Goal: Task Accomplishment & Management: Complete application form

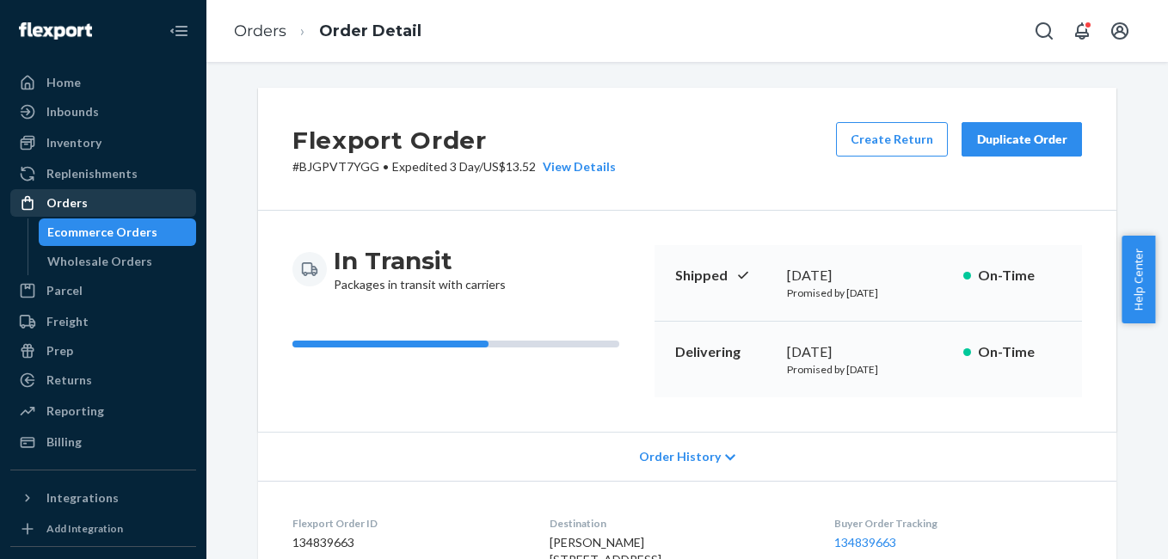
click at [109, 194] on div "Orders" at bounding box center [103, 203] width 182 height 24
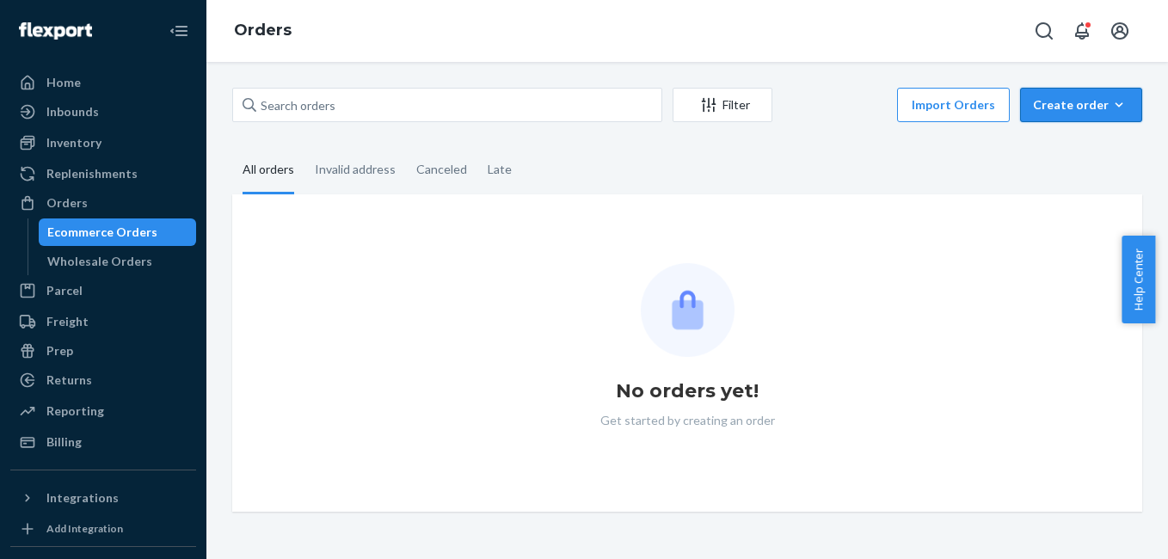
click at [1089, 108] on div "Create order" at bounding box center [1081, 104] width 96 height 17
click at [1075, 141] on span "Ecommerce order" at bounding box center [1091, 146] width 107 height 12
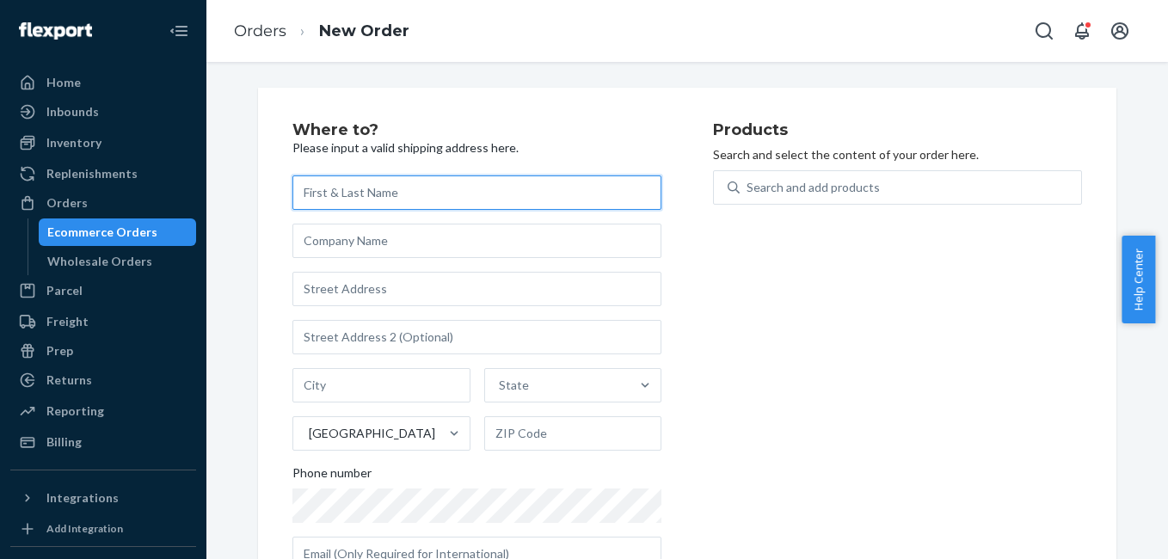
paste input "[PERSON_NAME]"
type input "[PERSON_NAME]"
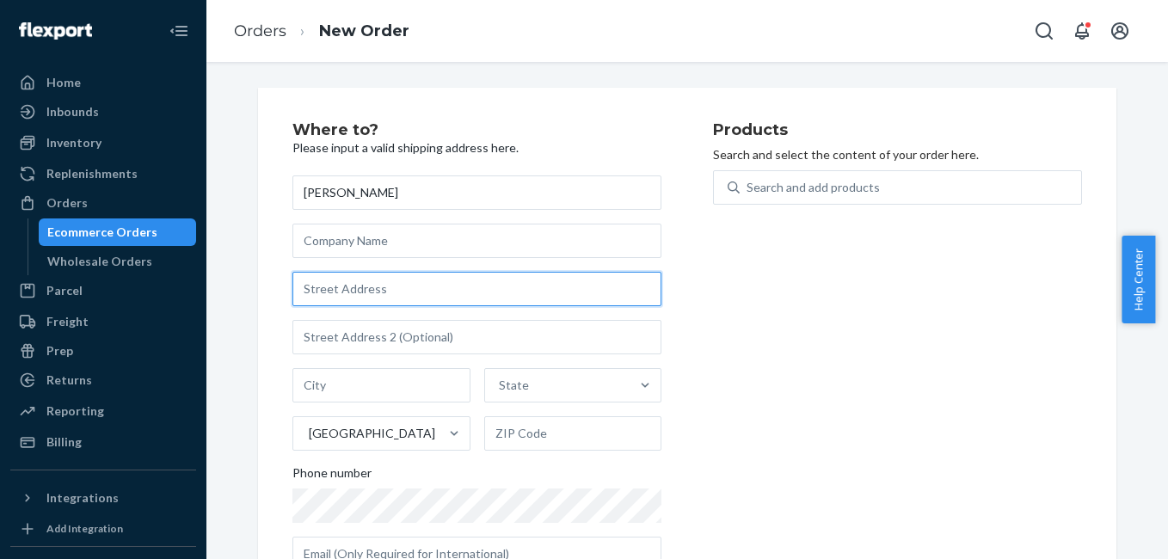
click at [386, 274] on input "text" at bounding box center [476, 289] width 369 height 34
paste input "[STREET_ADDRESS][PERSON_NAME]"
type input "[STREET_ADDRESS][PERSON_NAME]"
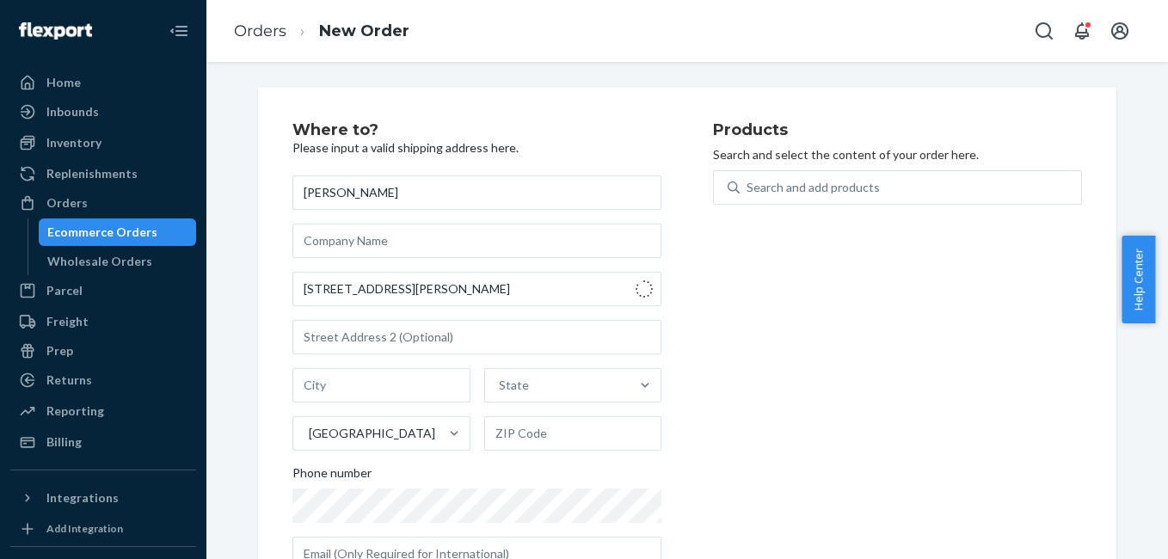
type input "Westwego"
type input "70094"
type input "[STREET_ADDRESS][PERSON_NAME]"
click at [382, 384] on input "Westwego" at bounding box center [381, 385] width 178 height 34
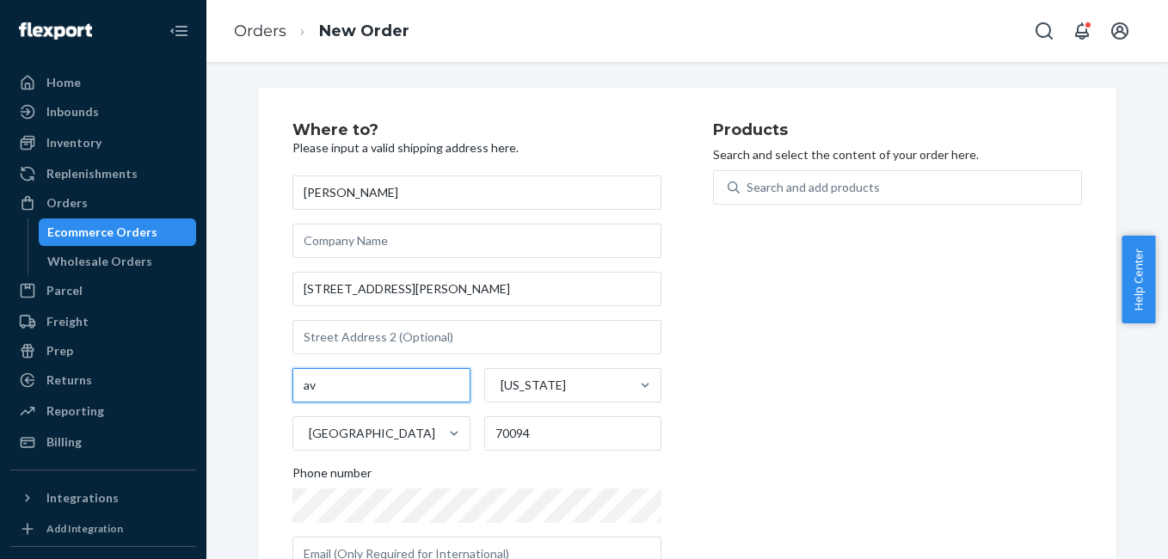
paste input "Avondale"
type input "Avondale"
click at [872, 421] on div "Products Search and select the content of your order here. Search and add produ…" at bounding box center [897, 353] width 369 height 463
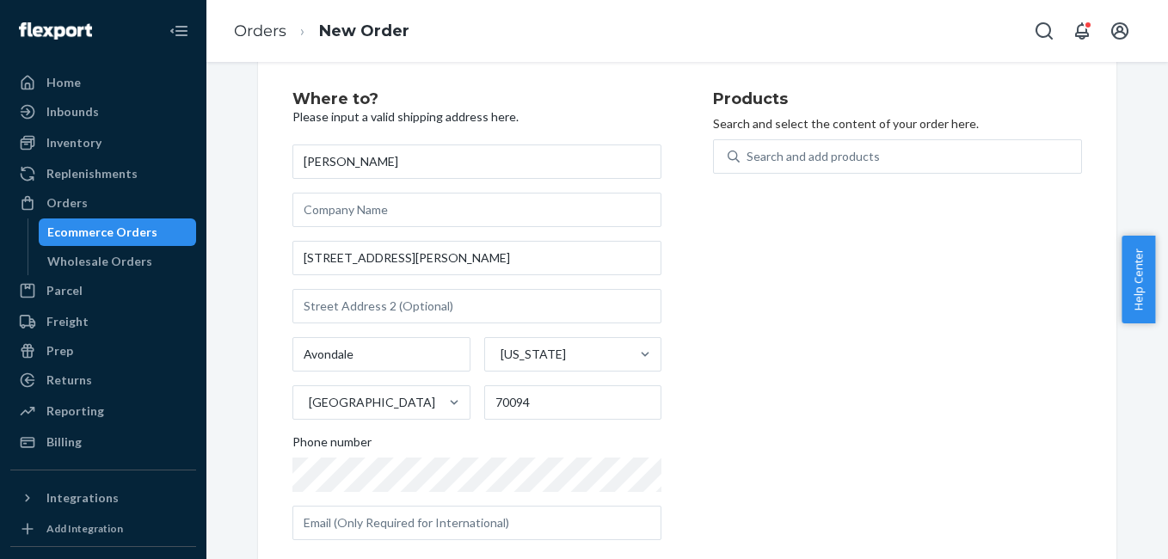
scroll to position [60, 0]
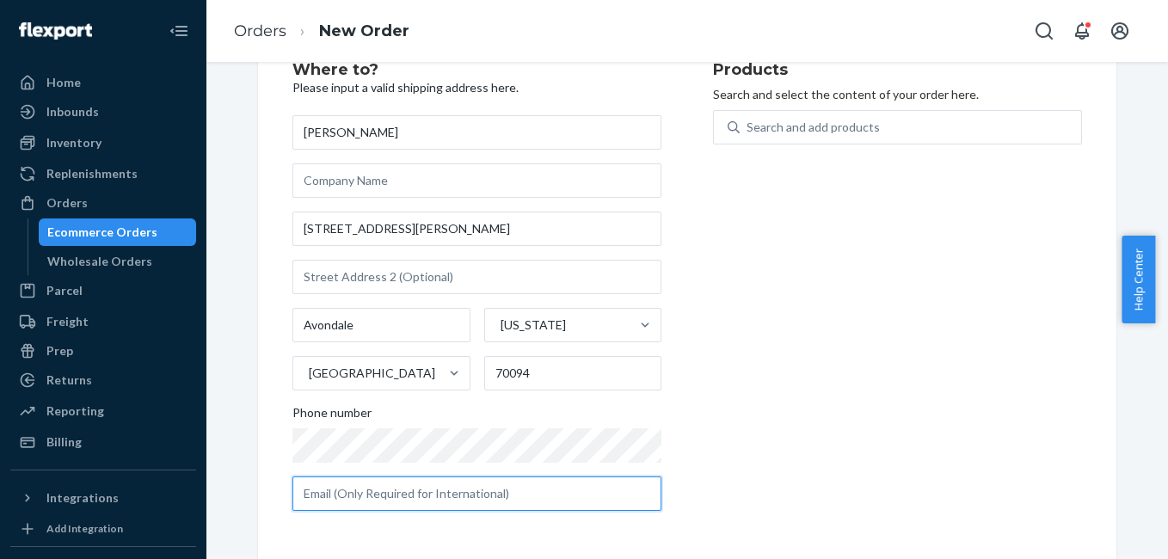
drag, startPoint x: 354, startPoint y: 496, endPoint x: 372, endPoint y: 489, distance: 19.7
click at [354, 496] on input "text" at bounding box center [476, 494] width 369 height 34
paste input "[EMAIL_ADDRESS][DOMAIN_NAME]"
type input "[EMAIL_ADDRESS][DOMAIN_NAME]"
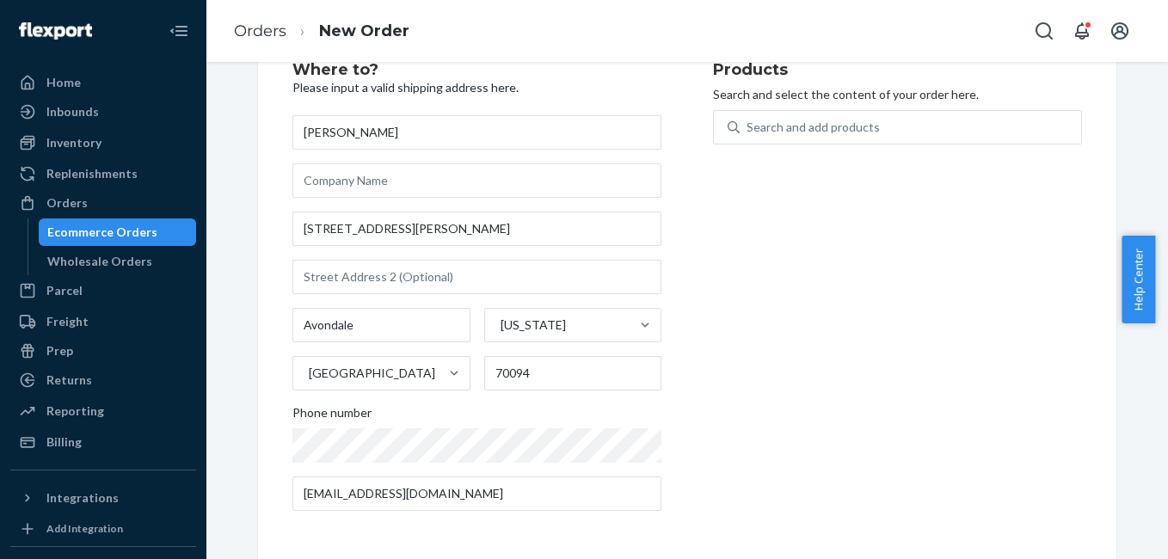
click at [858, 434] on div "Products Search and select the content of your order here. Search and add produ…" at bounding box center [897, 293] width 369 height 463
click at [740, 134] on div "Search and add products" at bounding box center [911, 127] width 342 height 31
click at [747, 134] on input "0 results available. Use Up and Down to choose options, press Enter to select t…" at bounding box center [748, 127] width 2 height 17
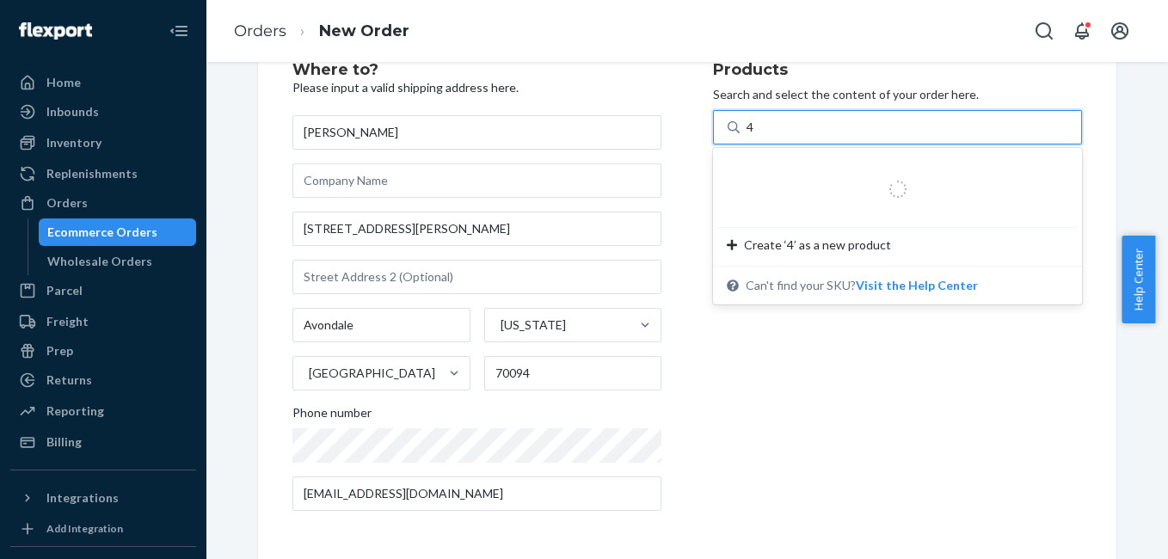
type input "4g"
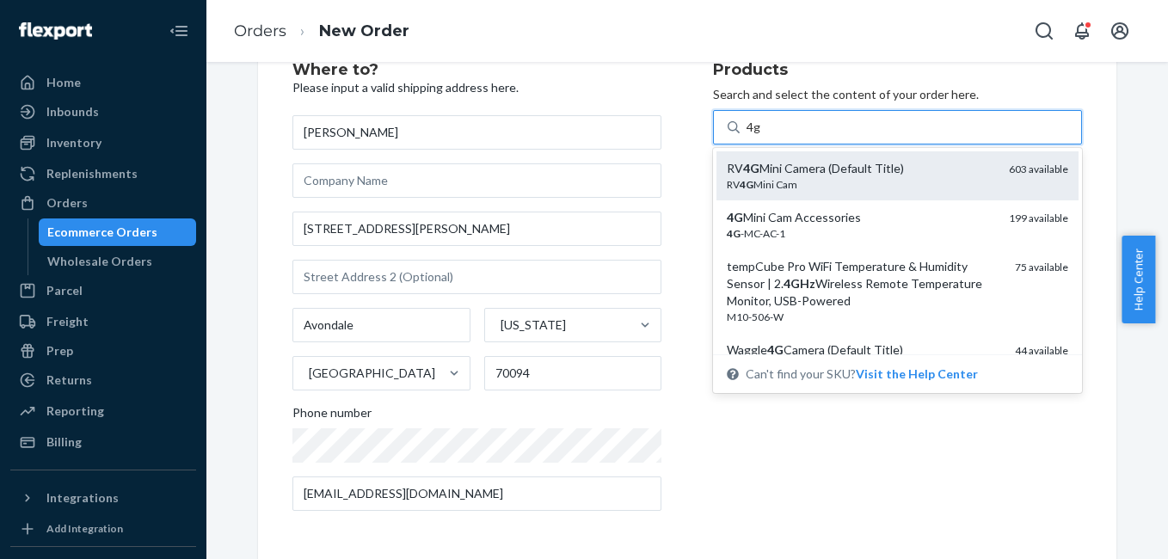
click at [808, 180] on div "RV 4G Mini Cam" at bounding box center [861, 184] width 268 height 15
click at [761, 136] on input "4g" at bounding box center [754, 127] width 15 height 17
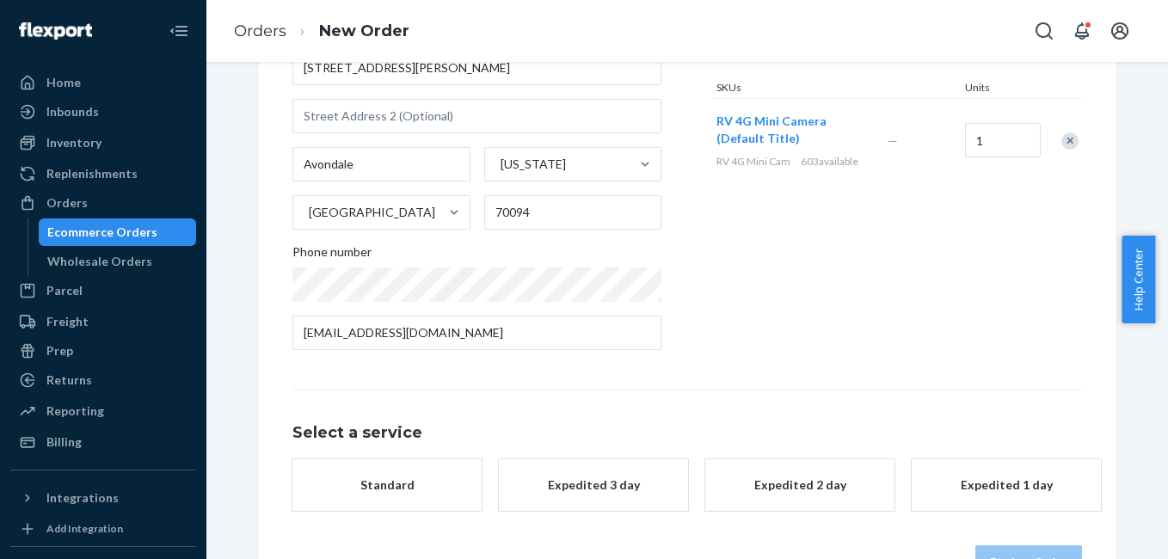
scroll to position [276, 0]
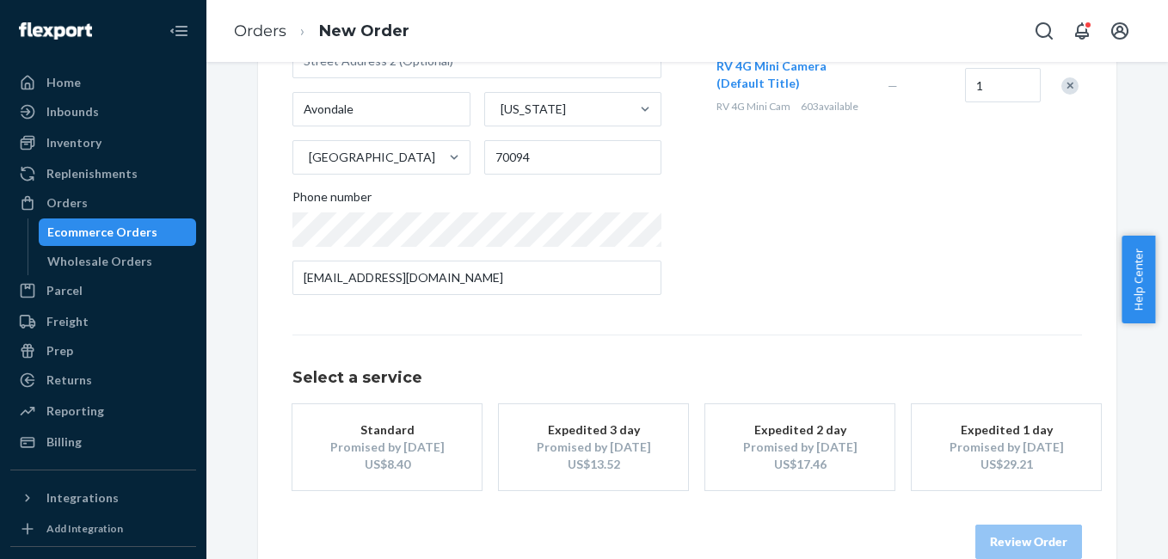
click at [608, 451] on div "Promised by [DATE]" at bounding box center [594, 447] width 138 height 17
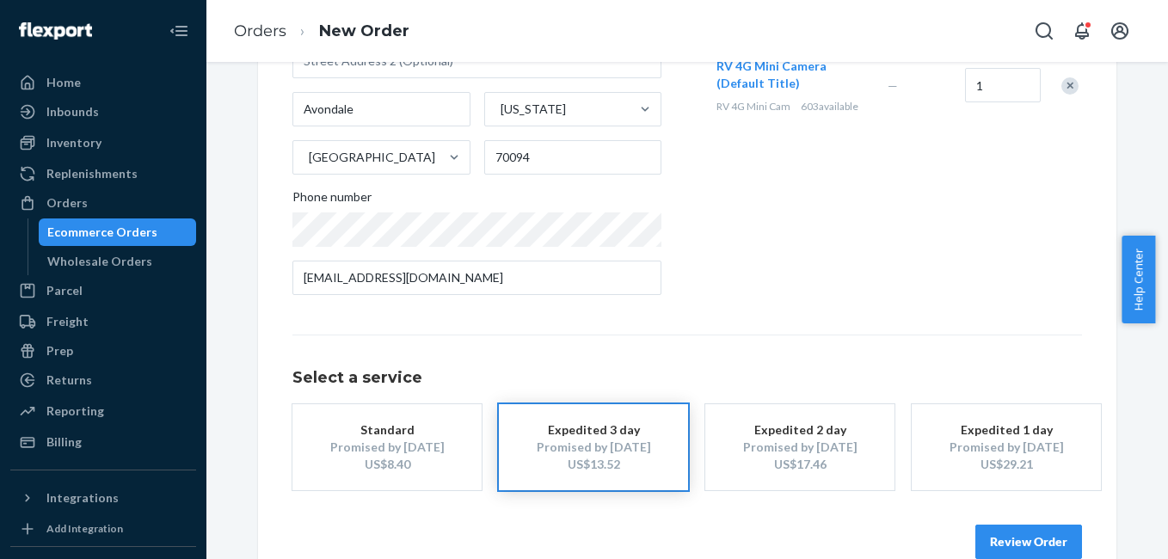
scroll to position [311, 0]
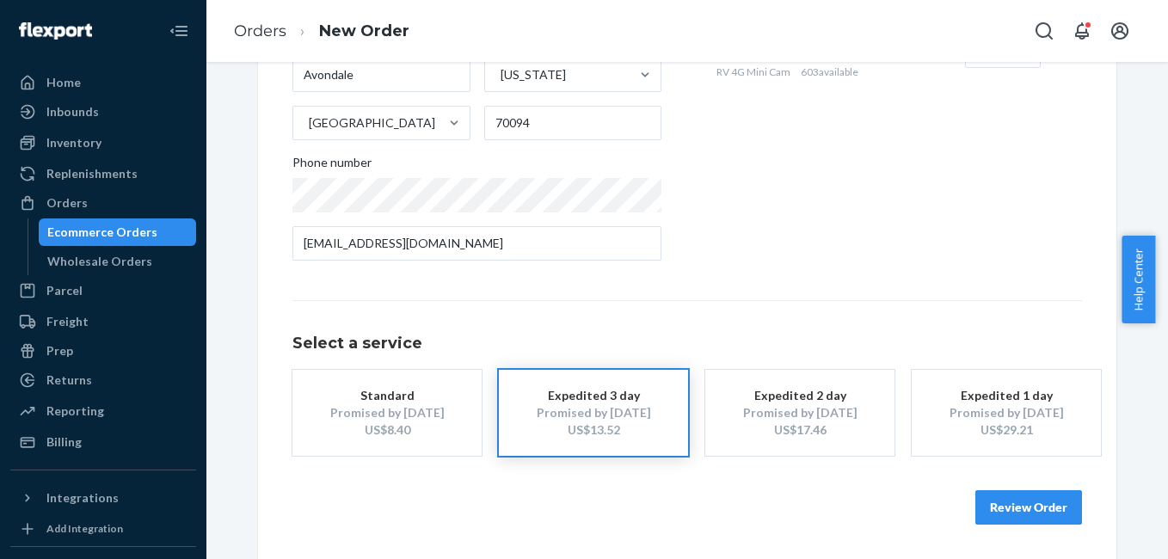
click at [1057, 505] on button "Review Order" at bounding box center [1029, 507] width 107 height 34
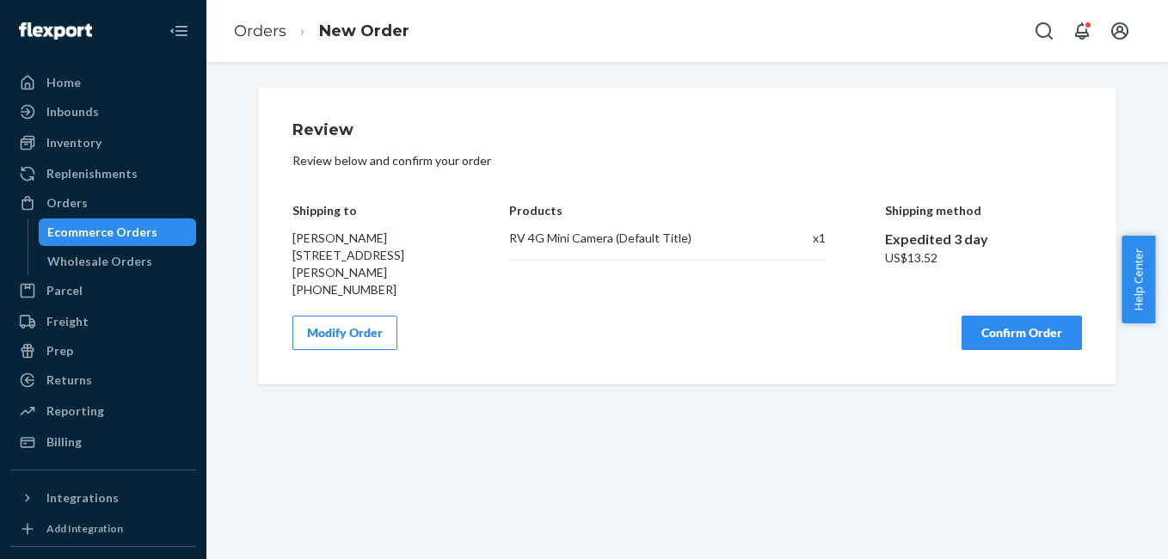
scroll to position [0, 0]
click at [350, 338] on button "Modify Order" at bounding box center [344, 333] width 105 height 34
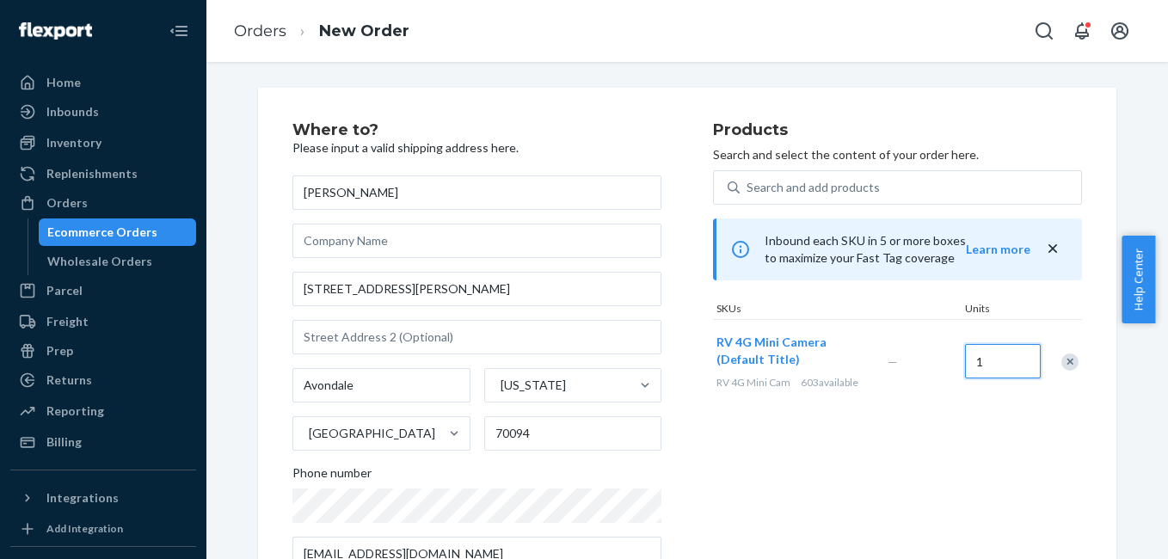
click at [1002, 368] on input "1" at bounding box center [1003, 361] width 76 height 34
type input "2"
click at [927, 440] on div "Products Search and select the content of your order here. Search and add produ…" at bounding box center [897, 353] width 369 height 463
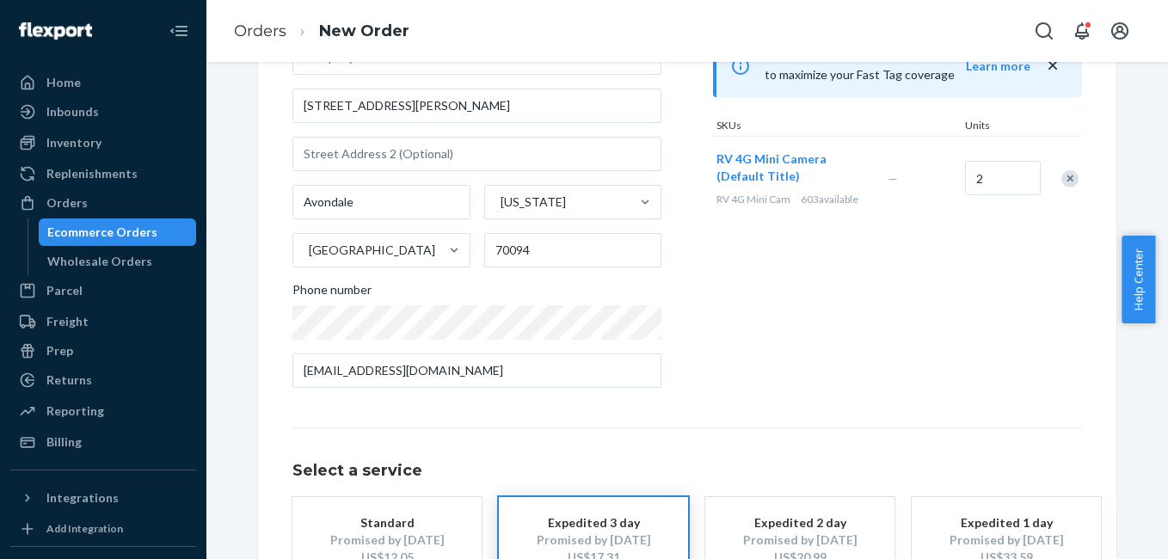
scroll to position [311, 0]
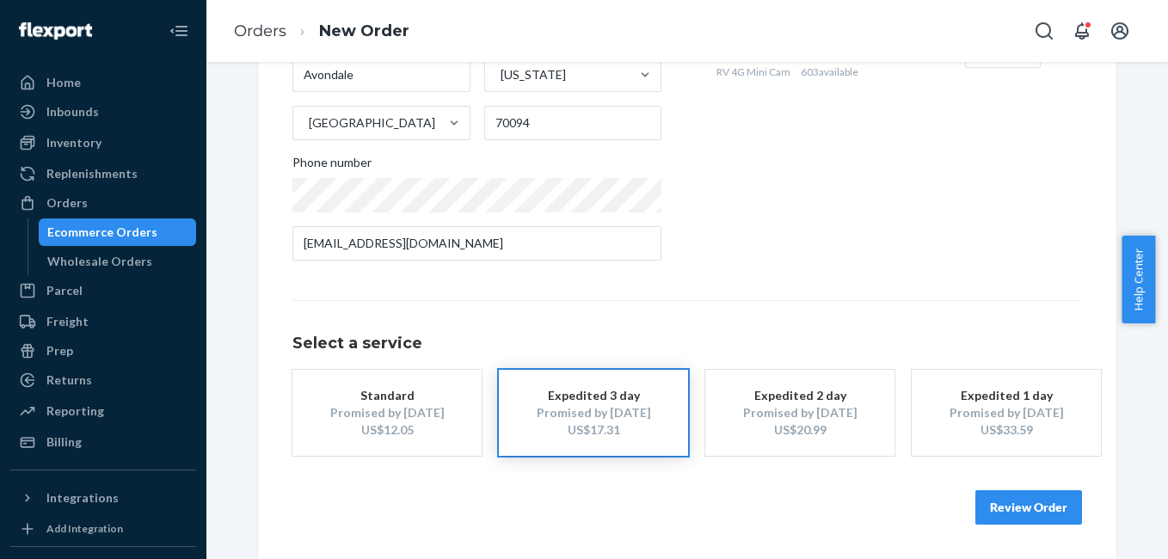
click at [1001, 504] on button "Review Order" at bounding box center [1029, 507] width 107 height 34
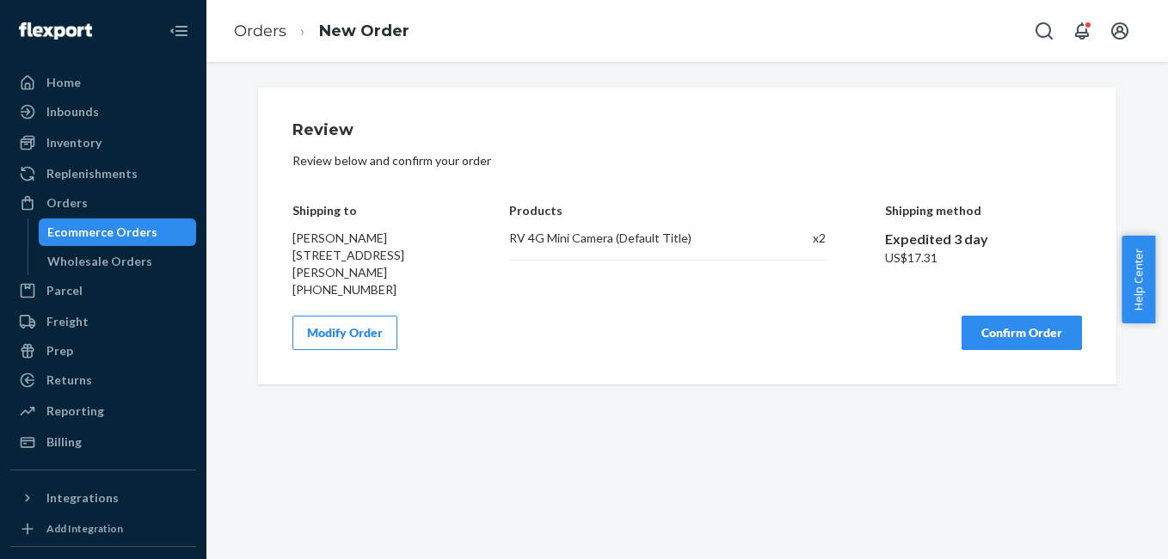
click at [1014, 337] on button "Confirm Order" at bounding box center [1022, 333] width 120 height 34
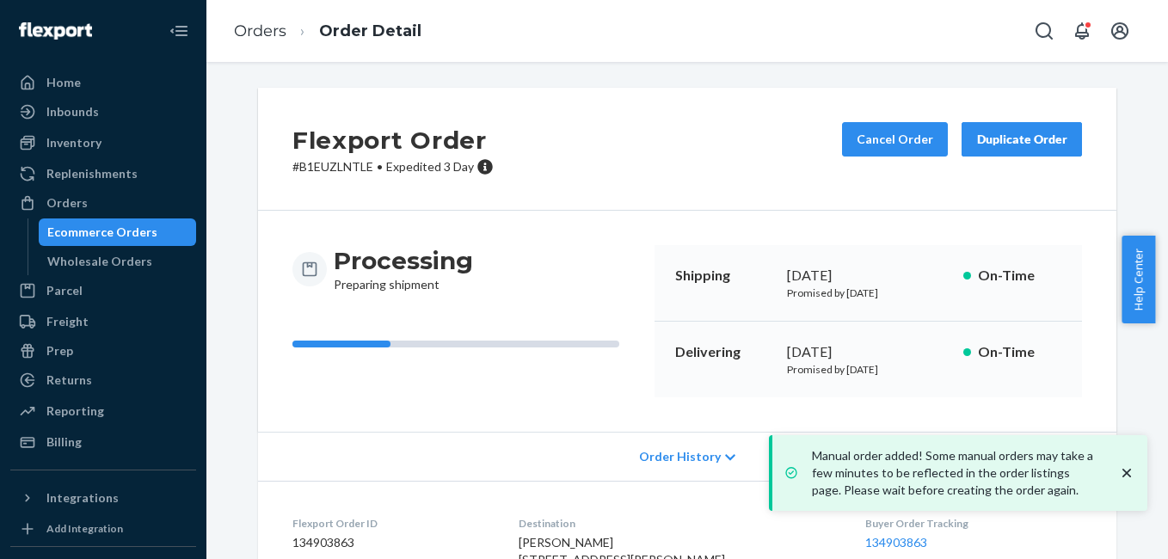
scroll to position [214, 0]
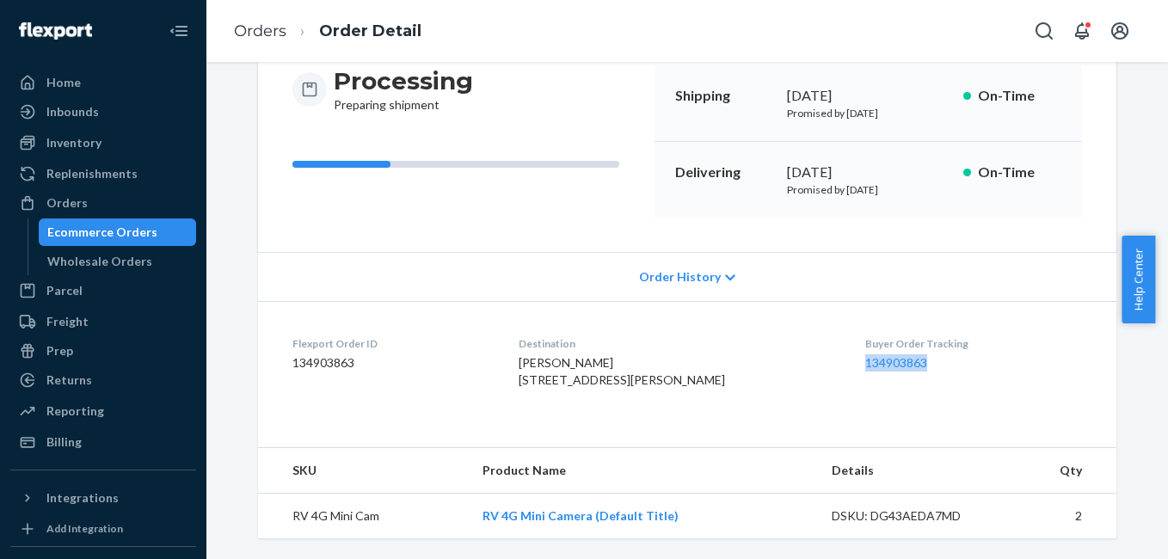
drag, startPoint x: 835, startPoint y: 340, endPoint x: 932, endPoint y: 325, distance: 97.5
click at [932, 325] on dl "Flexport Order ID 134903863 Destination [PERSON_NAME] [STREET_ADDRESS][PERSON_N…" at bounding box center [687, 365] width 859 height 129
copy link "134903863"
click at [87, 190] on link "Orders" at bounding box center [103, 203] width 186 height 28
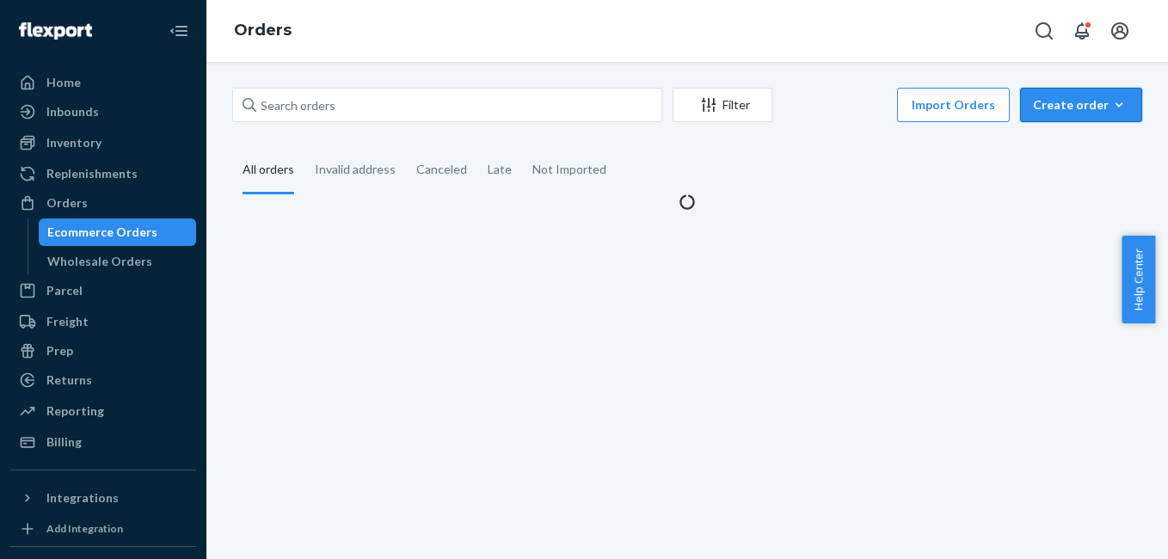
click at [1111, 98] on icon "button" at bounding box center [1119, 104] width 17 height 17
click at [1087, 160] on button "Ecommerce order" at bounding box center [1107, 146] width 165 height 37
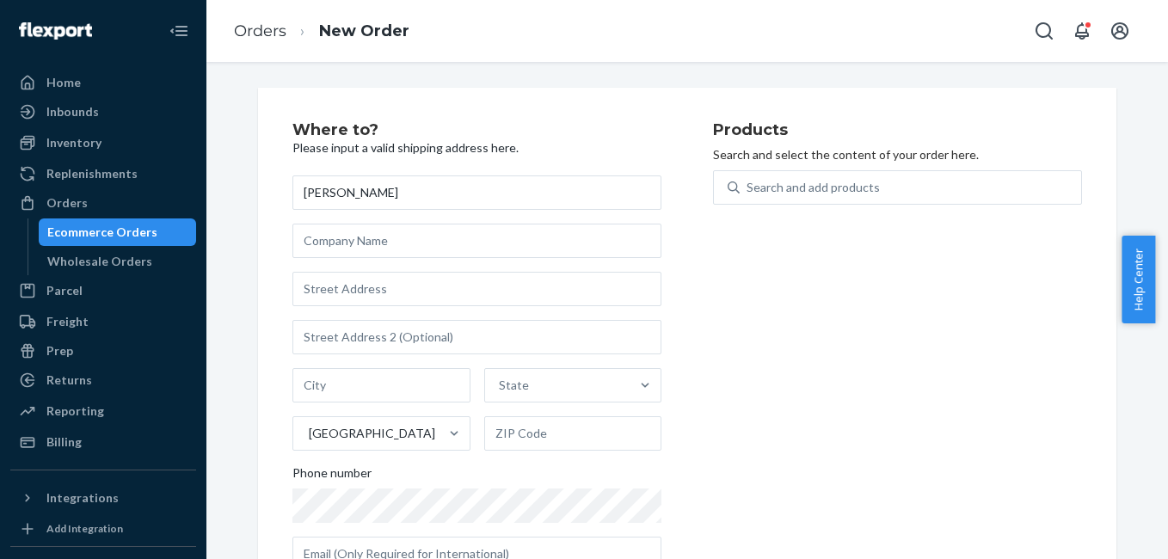
type input "[PERSON_NAME]"
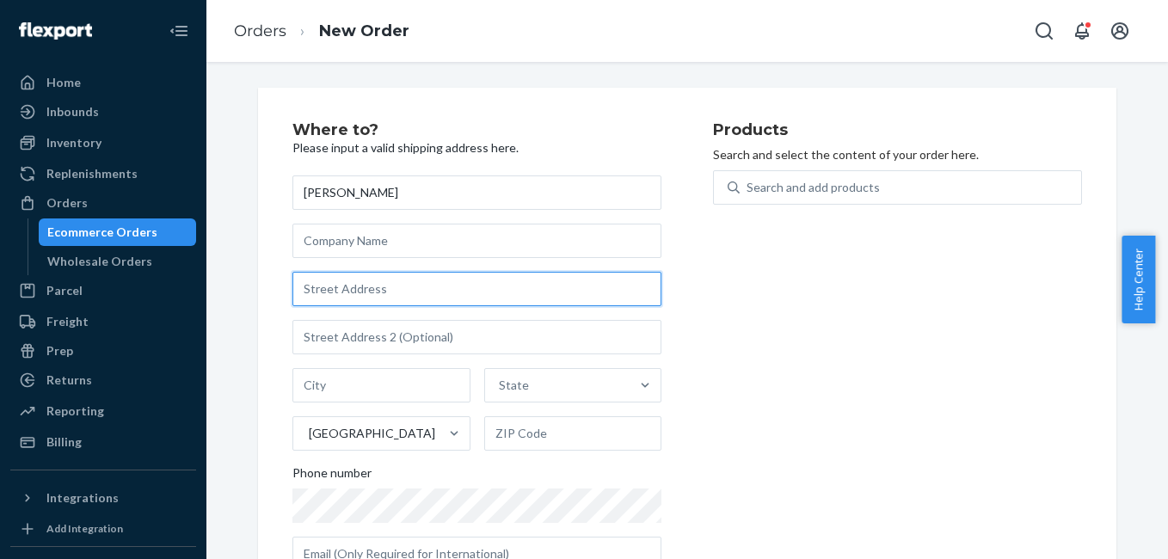
click at [379, 287] on input "text" at bounding box center [476, 289] width 369 height 34
paste input "[STREET_ADDRESS]"
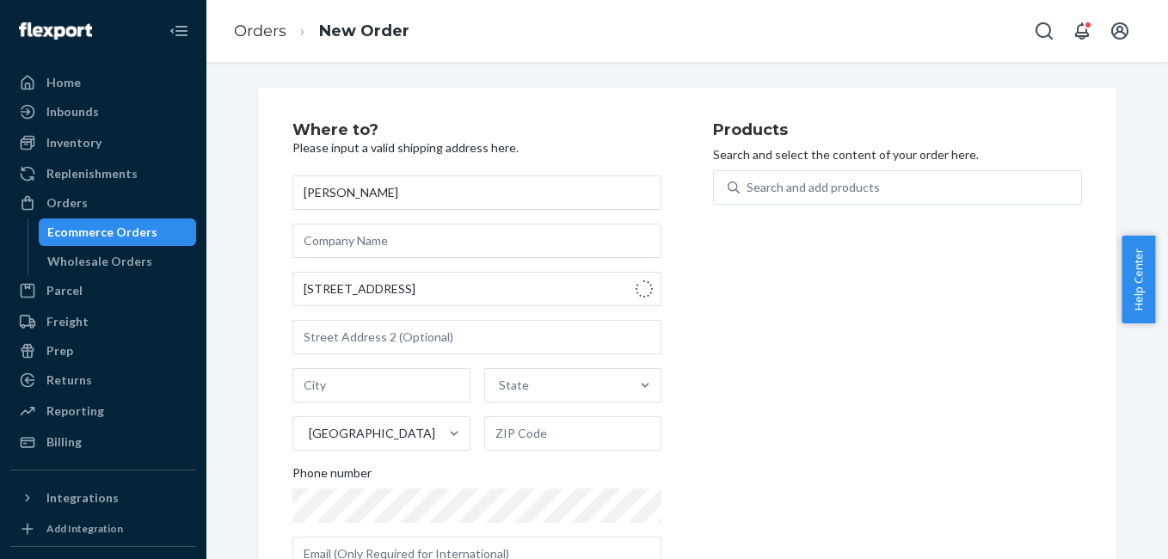
type input "[STREET_ADDRESS]"
type input "Killeen"
type input "76543"
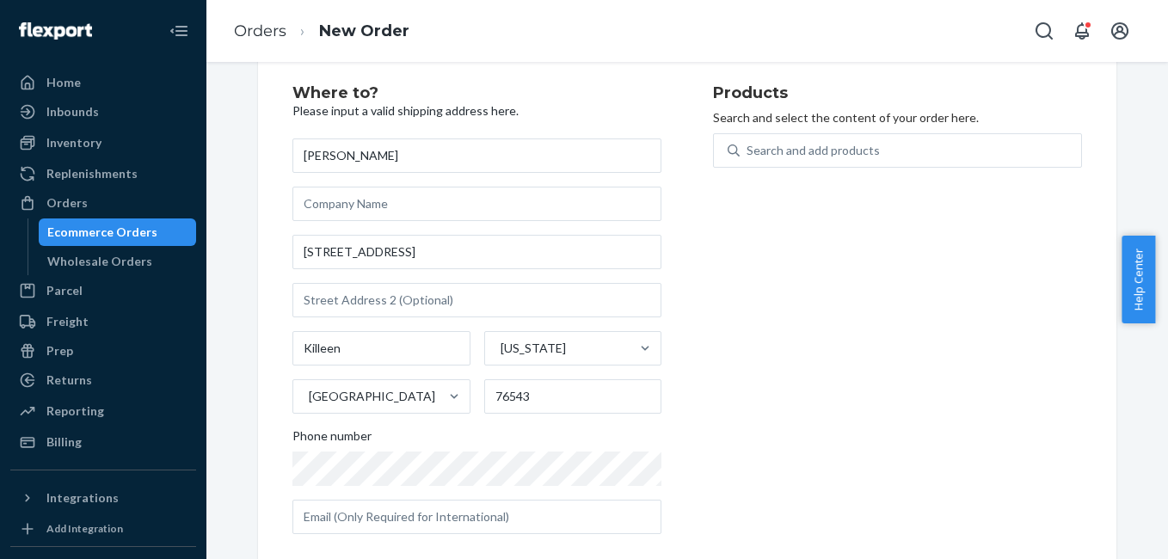
scroll to position [60, 0]
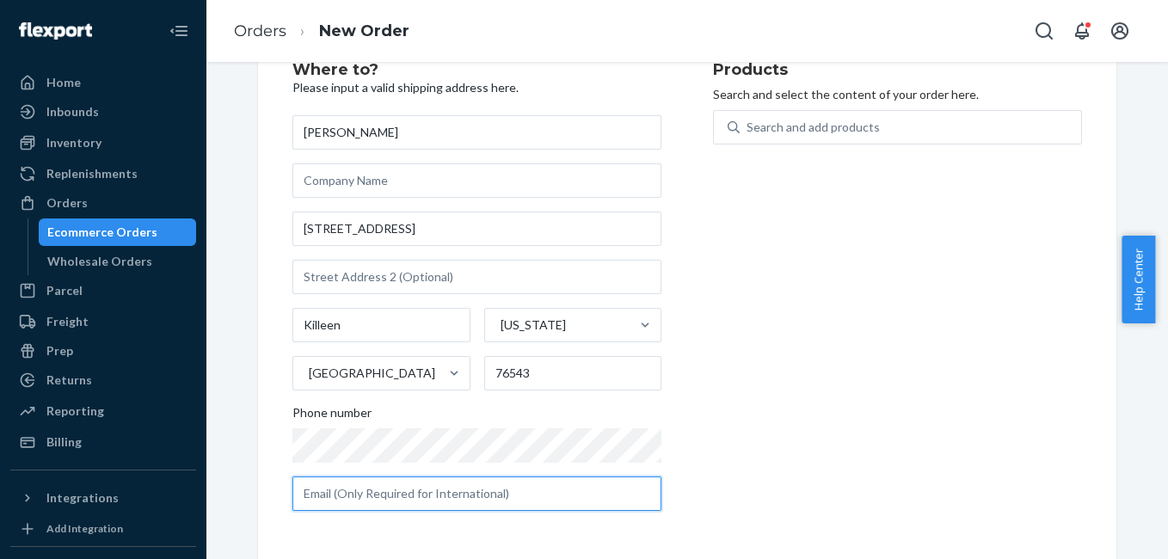
drag, startPoint x: 347, startPoint y: 504, endPoint x: 372, endPoint y: 483, distance: 33.0
click at [347, 504] on input "text" at bounding box center [476, 494] width 369 height 34
paste input "[PERSON_NAME][EMAIL_ADDRESS][PERSON_NAME][DOMAIN_NAME]"
type input "[PERSON_NAME][EMAIL_ADDRESS][PERSON_NAME][DOMAIN_NAME]"
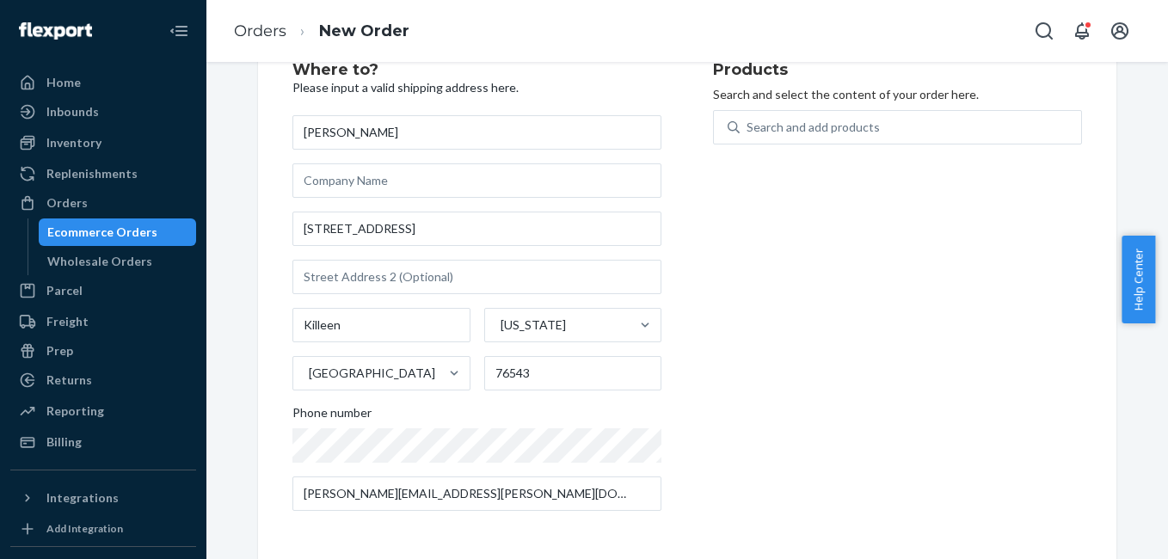
click at [868, 312] on div "Products Search and select the content of your order here. Search and add produ…" at bounding box center [897, 293] width 369 height 463
click at [848, 126] on div "Search and add products" at bounding box center [813, 127] width 133 height 17
click at [748, 126] on input "Search and add products" at bounding box center [748, 127] width 2 height 17
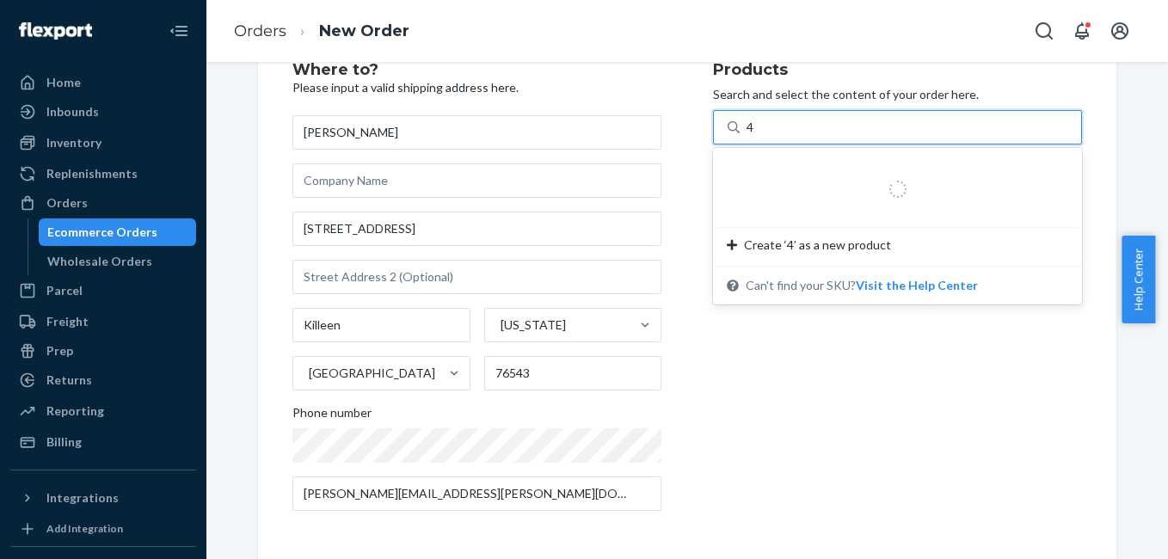
type input "4g"
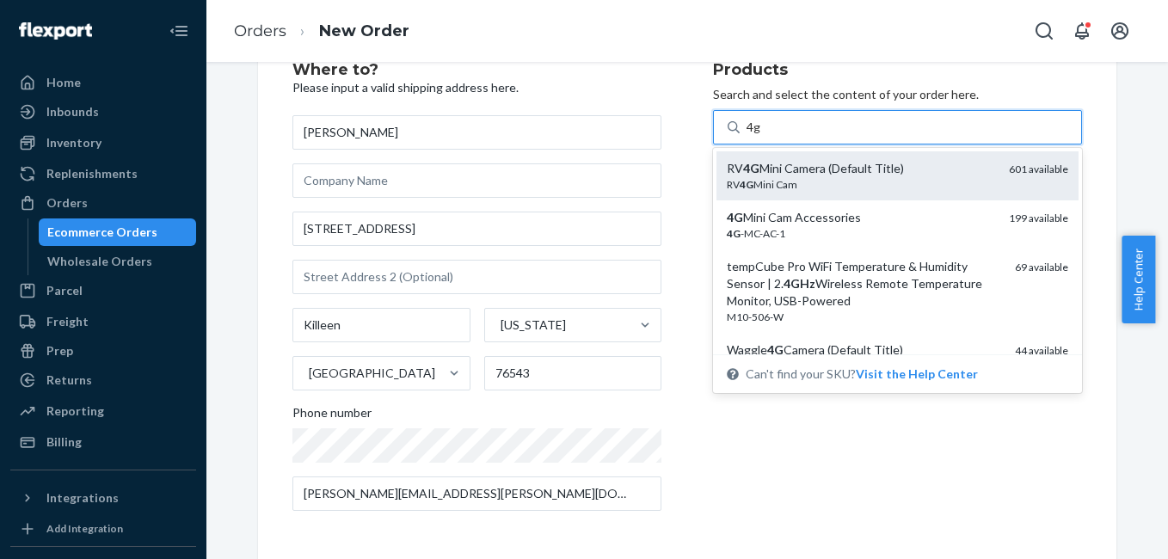
click at [833, 176] on div "RV 4G Mini Camera (Default Title)" at bounding box center [861, 168] width 268 height 17
click at [761, 136] on input "4g" at bounding box center [754, 127] width 15 height 17
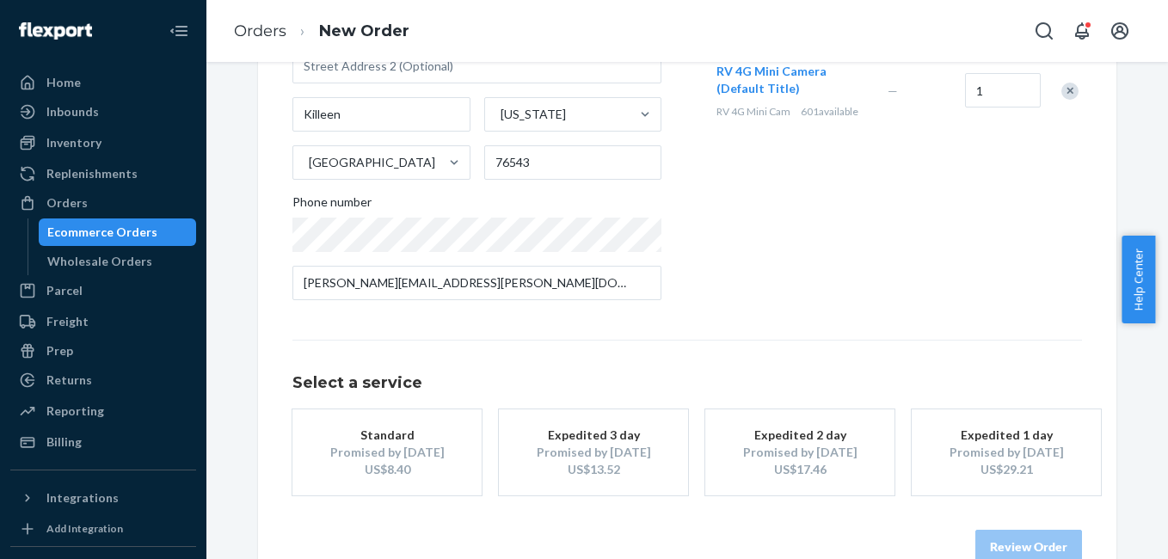
scroll to position [311, 0]
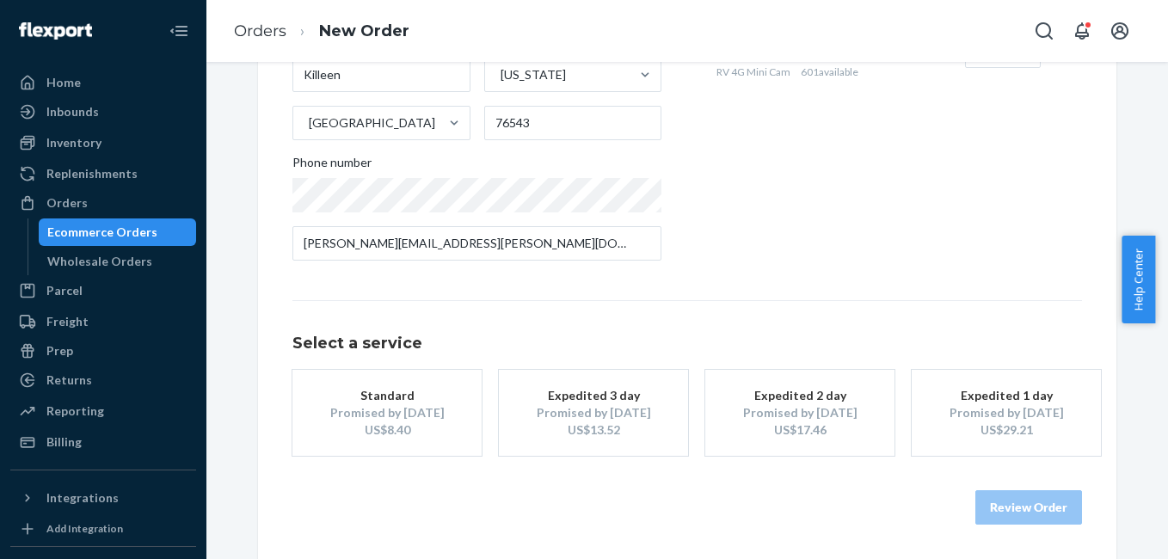
click at [582, 404] on div "Promised by [DATE]" at bounding box center [594, 412] width 138 height 17
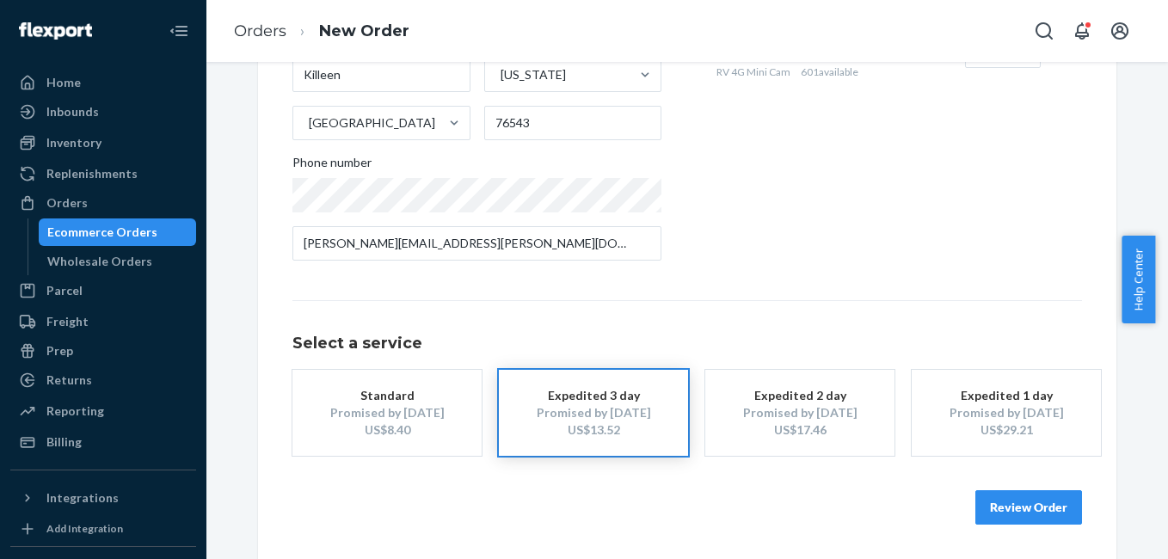
click at [990, 504] on button "Review Order" at bounding box center [1029, 507] width 107 height 34
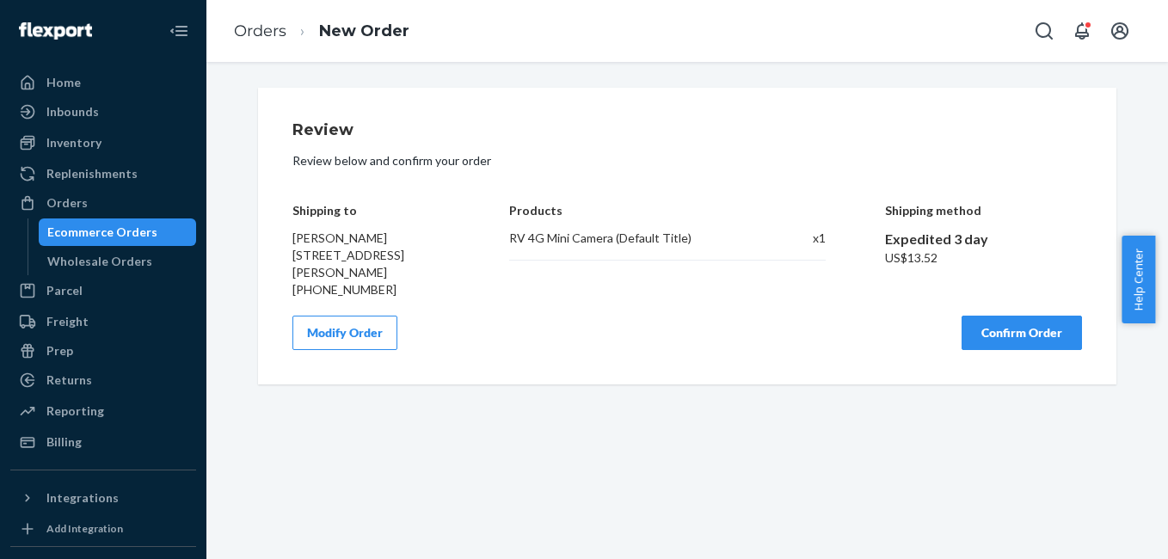
scroll to position [0, 0]
click at [1026, 331] on button "Confirm Order" at bounding box center [1022, 333] width 120 height 34
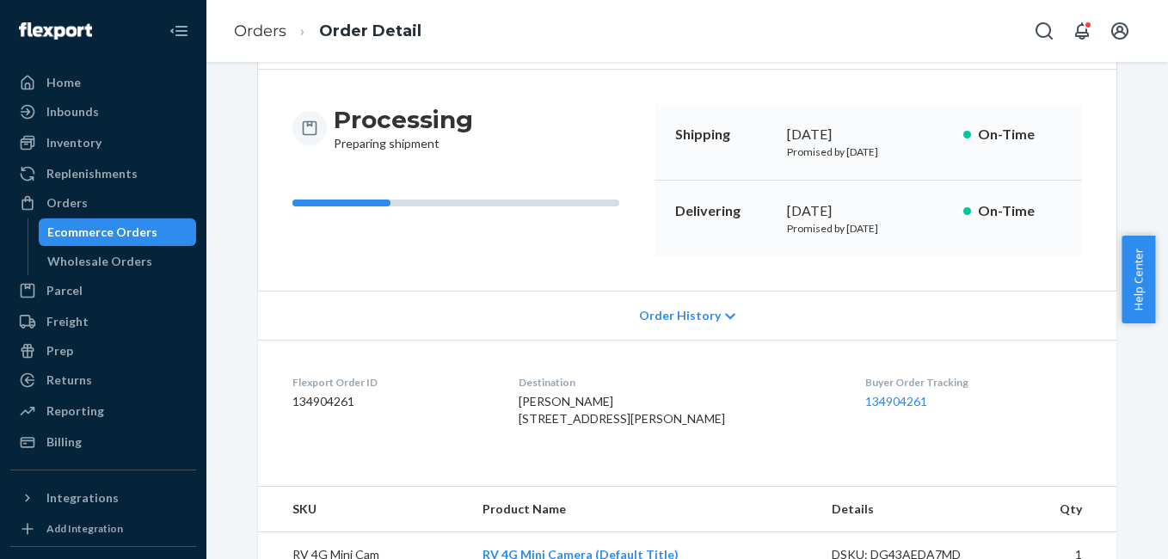
scroll to position [214, 0]
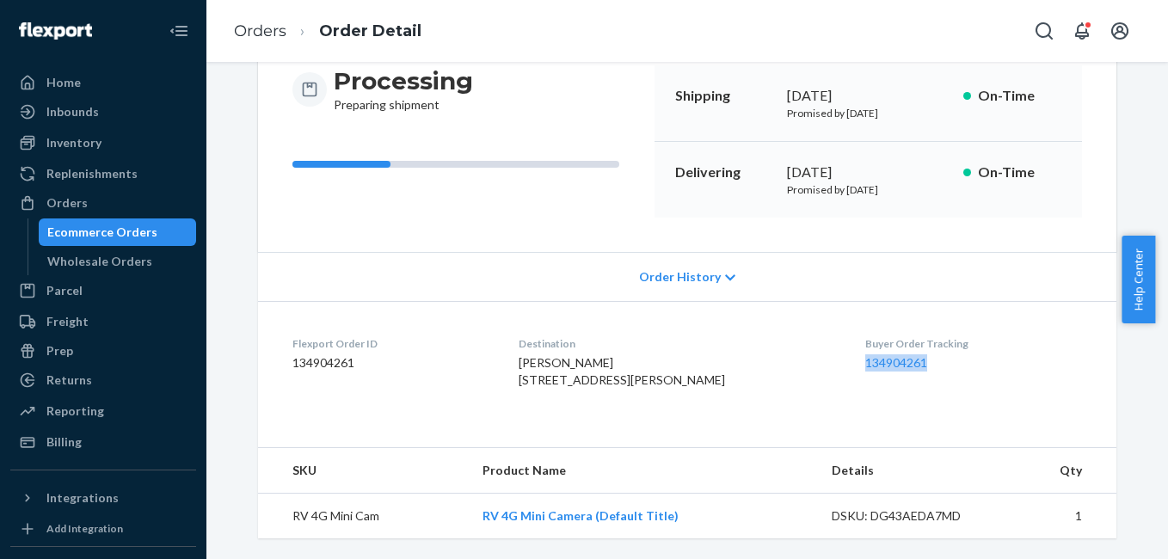
copy link "134904261"
drag, startPoint x: 829, startPoint y: 347, endPoint x: 922, endPoint y: 348, distance: 92.9
click at [922, 348] on dl "Flexport Order ID 134904261 Destination [PERSON_NAME] [STREET_ADDRESS][PERSON_N…" at bounding box center [687, 365] width 859 height 129
click at [74, 194] on div "Orders" at bounding box center [103, 203] width 182 height 24
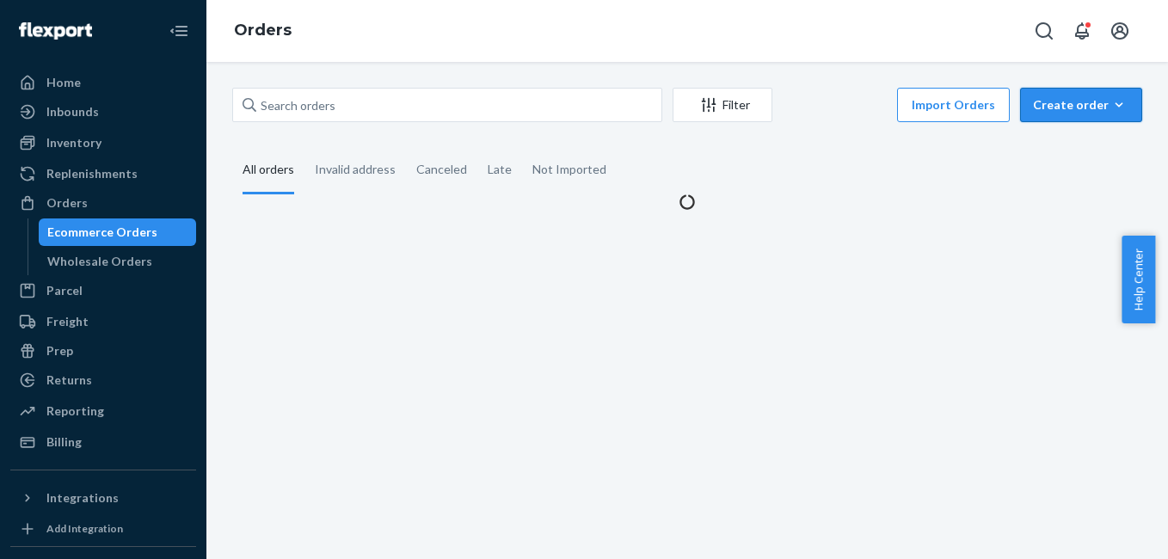
click at [1043, 101] on div "Create order" at bounding box center [1081, 104] width 96 height 17
click at [1062, 152] on span "Ecommerce order" at bounding box center [1091, 146] width 107 height 12
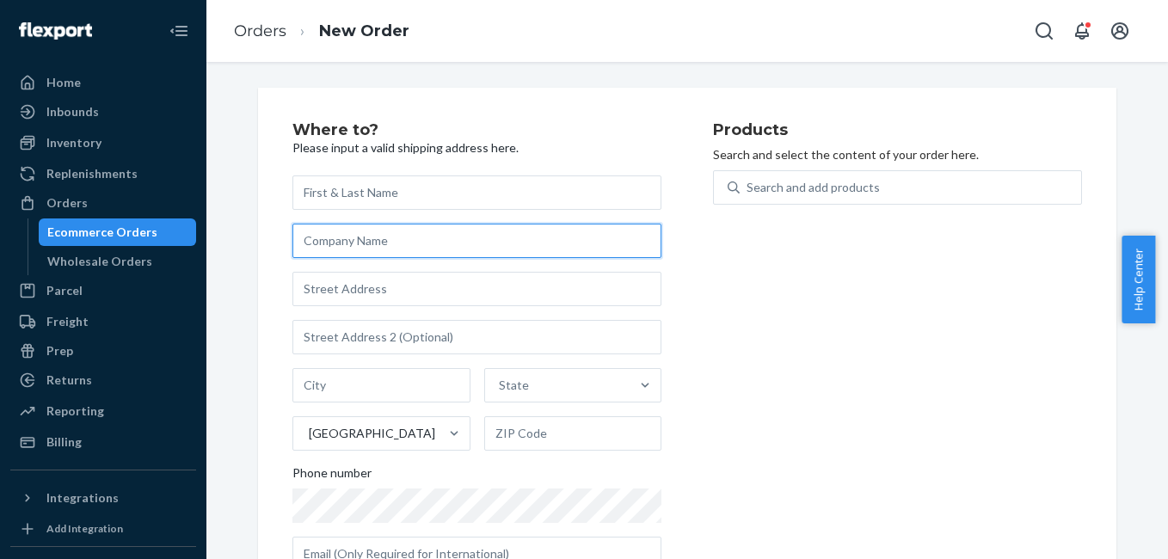
click at [300, 248] on input "text" at bounding box center [476, 241] width 369 height 34
paste input "[PERSON_NAME] Coaching"
type input "[PERSON_NAME] Coaching"
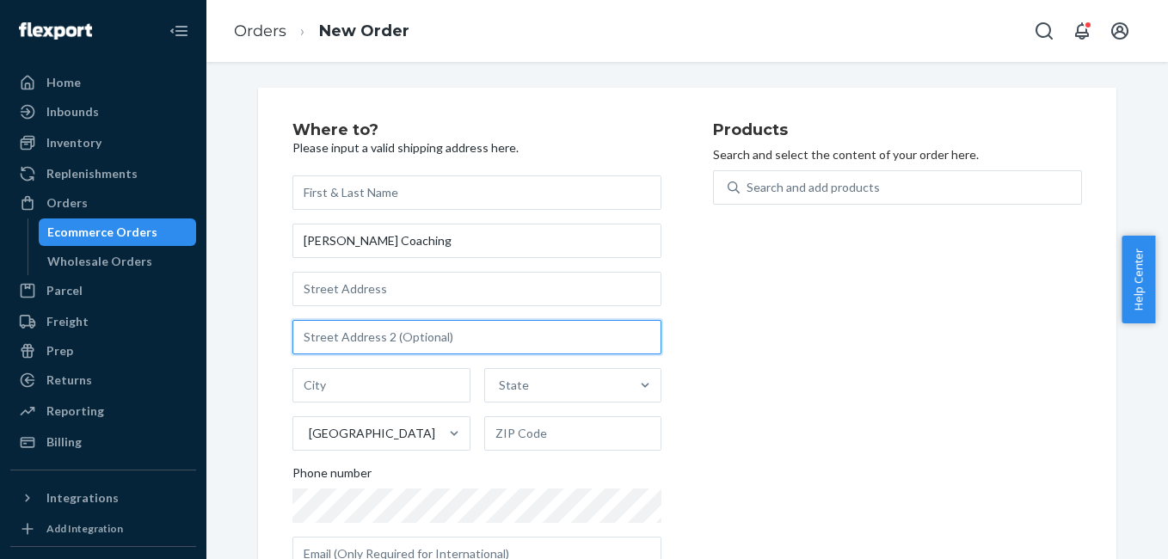
click at [372, 342] on input "text" at bounding box center [476, 337] width 369 height 34
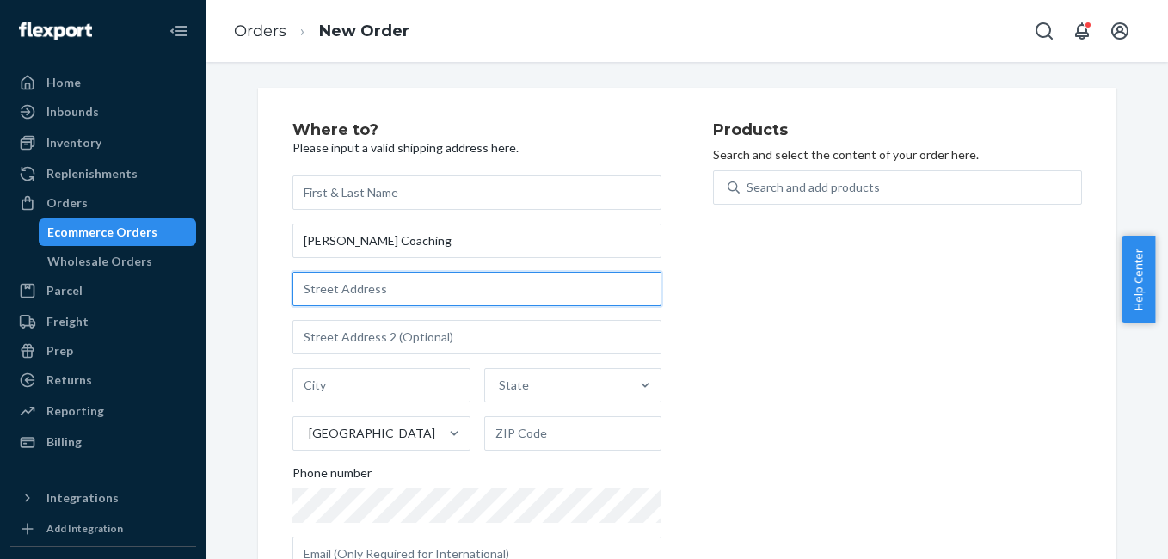
click at [292, 288] on input "text" at bounding box center [476, 289] width 369 height 34
paste input "[STREET_ADDRESS]"
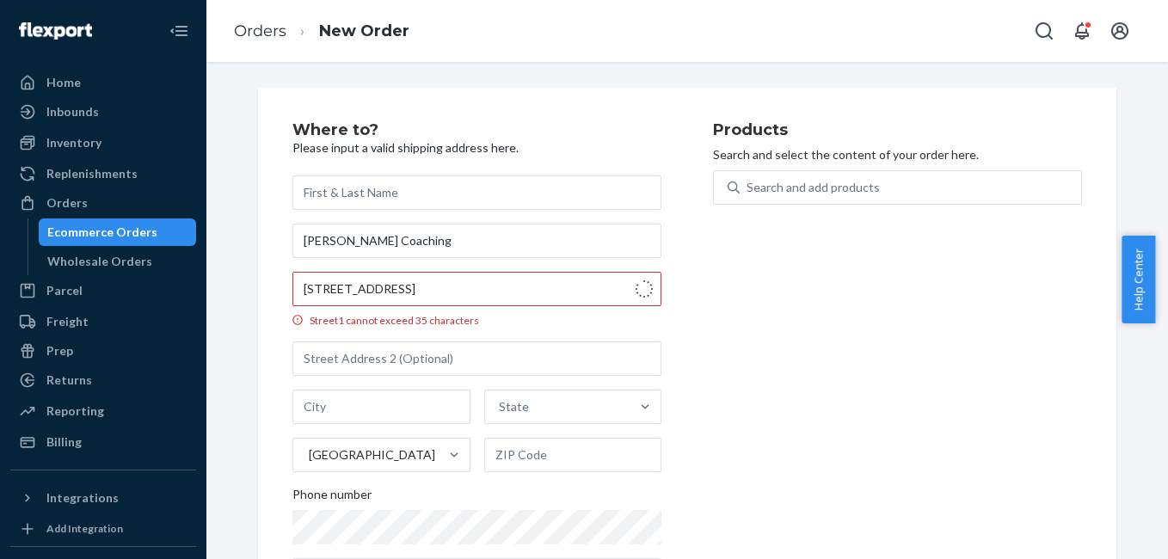
type input "[STREET_ADDRESS]"
type input "[GEOGRAPHIC_DATA][PERSON_NAME]"
type input "93401"
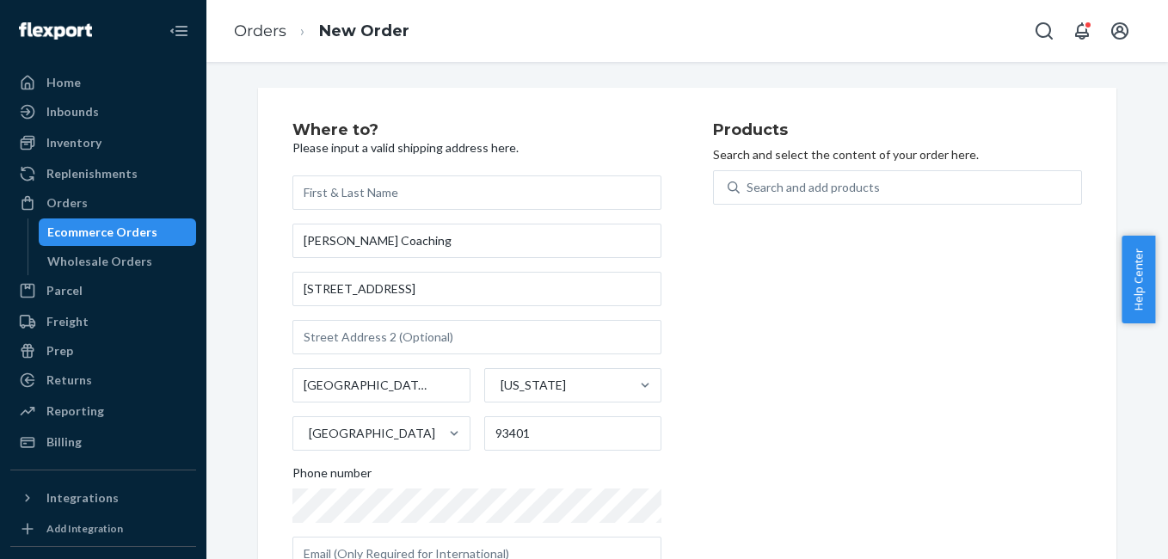
scroll to position [60, 0]
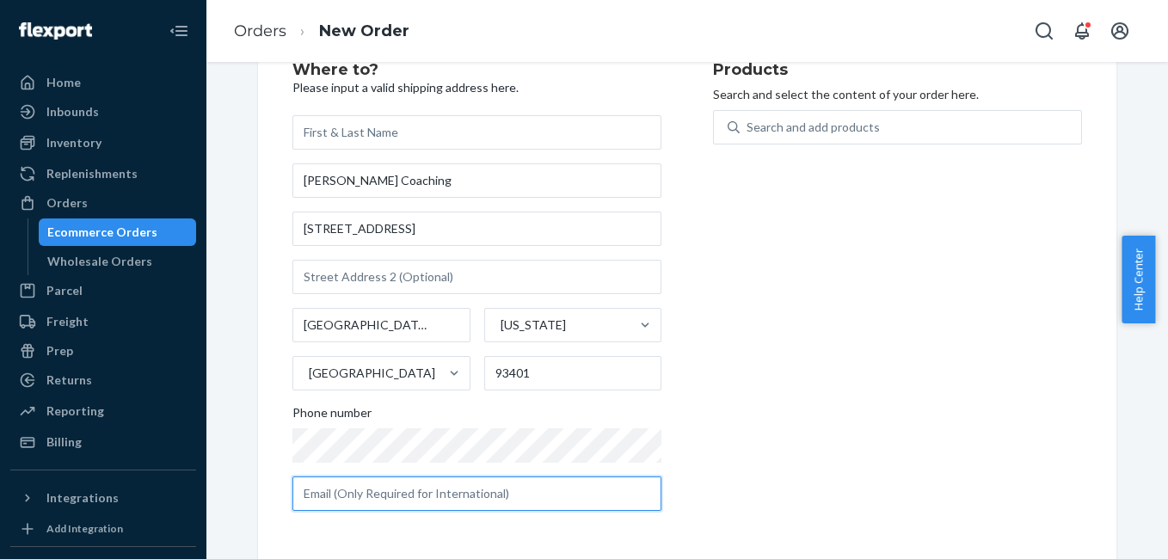
click at [300, 502] on input "text" at bounding box center [476, 494] width 369 height 34
paste input "[EMAIL_ADDRESS][DOMAIN_NAME]"
type input "[EMAIL_ADDRESS][DOMAIN_NAME]"
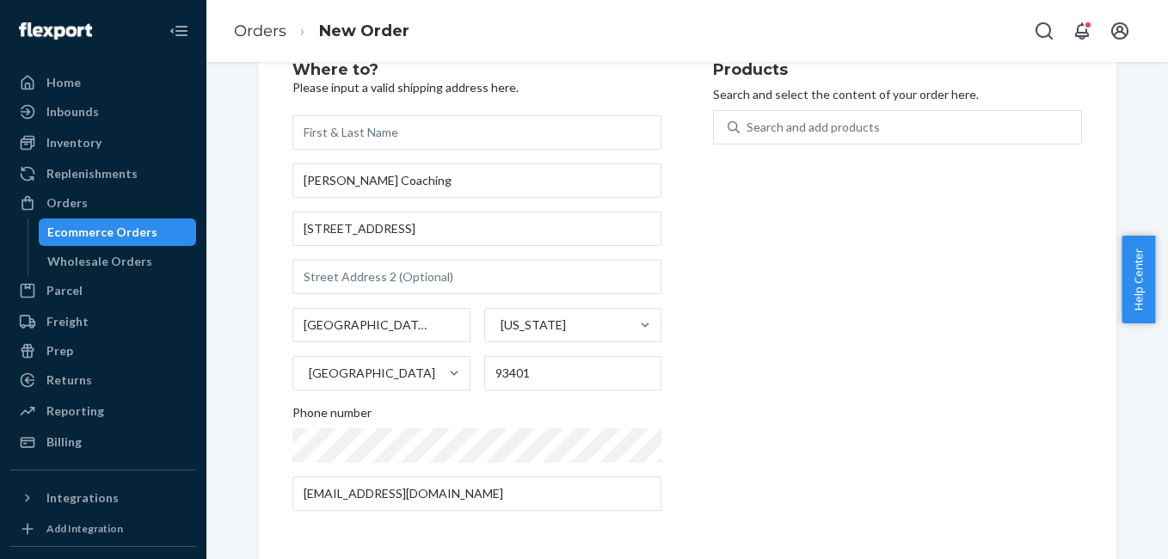
click at [840, 385] on div "Products Search and select the content of your order here. Search and add produ…" at bounding box center [897, 293] width 369 height 463
click at [820, 117] on div "Search and add products" at bounding box center [911, 127] width 342 height 31
click at [748, 119] on input "0 results available. Use Up and Down to choose options, press Enter to select t…" at bounding box center [748, 127] width 2 height 17
click at [821, 117] on div "Search and add products" at bounding box center [911, 127] width 342 height 31
click at [748, 119] on input "0 results available. Use Up and Down to choose options, press Enter to select t…" at bounding box center [748, 127] width 2 height 17
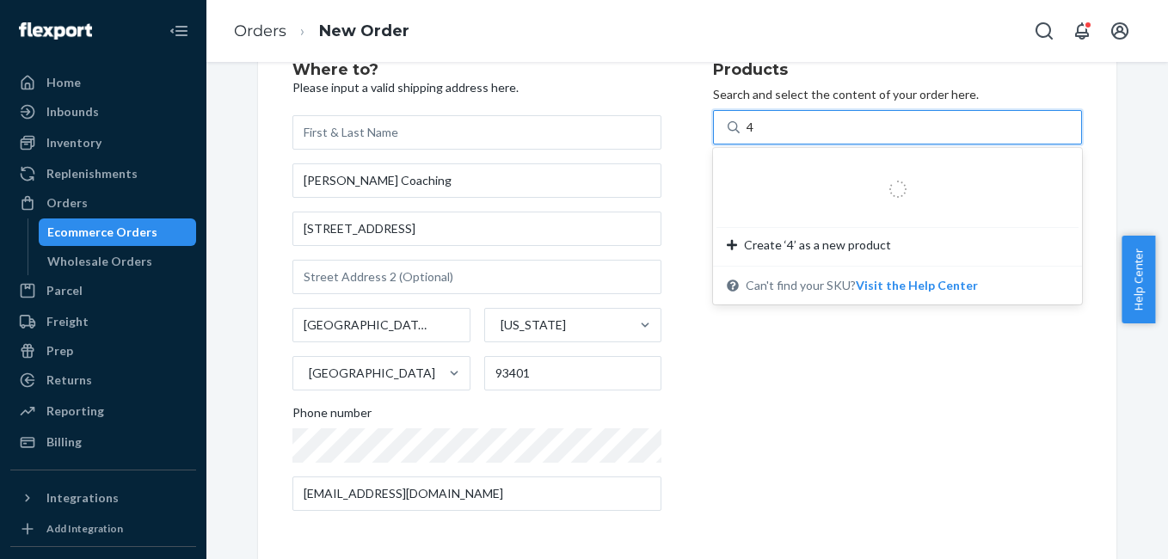
type input "4g"
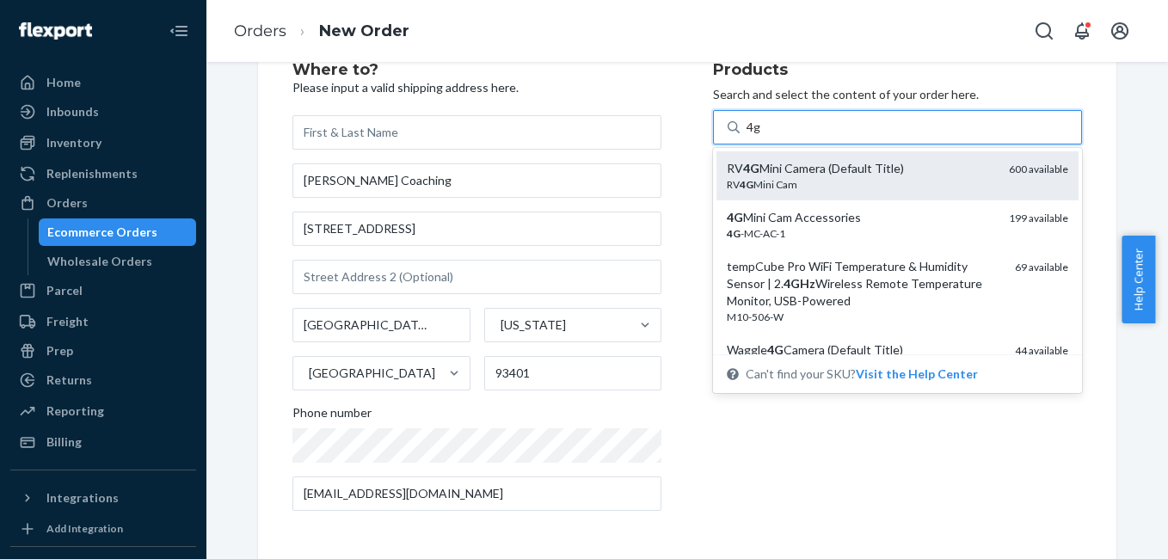
click at [782, 169] on div "RV 4G Mini Camera (Default Title)" at bounding box center [861, 168] width 268 height 17
click at [761, 136] on input "4g" at bounding box center [754, 127] width 15 height 17
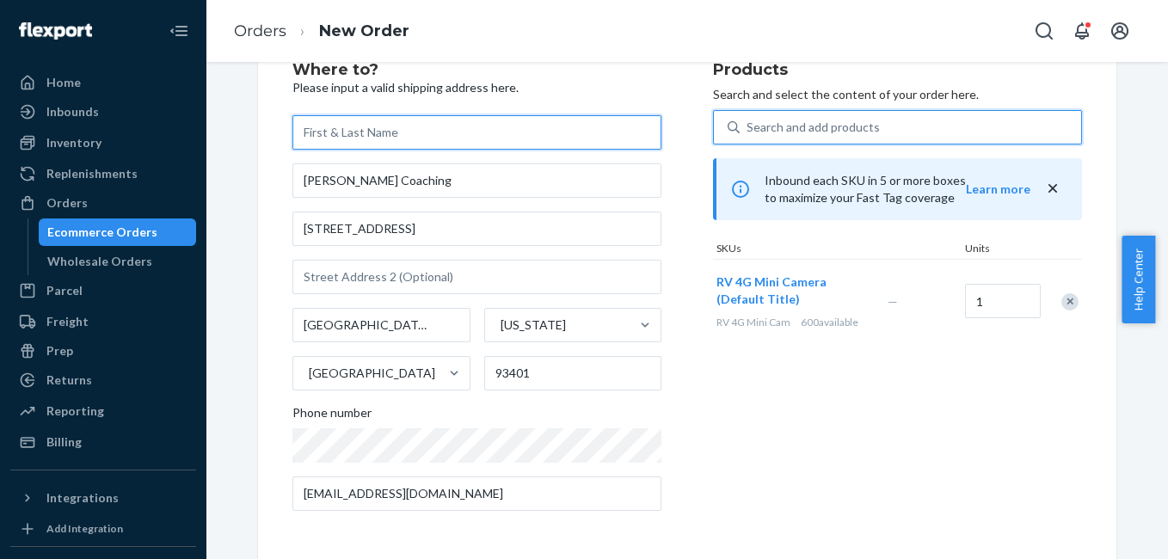
click at [509, 126] on input "text" at bounding box center [476, 132] width 369 height 34
paste input "[DEMOGRAPHIC_DATA][PERSON_NAME]"
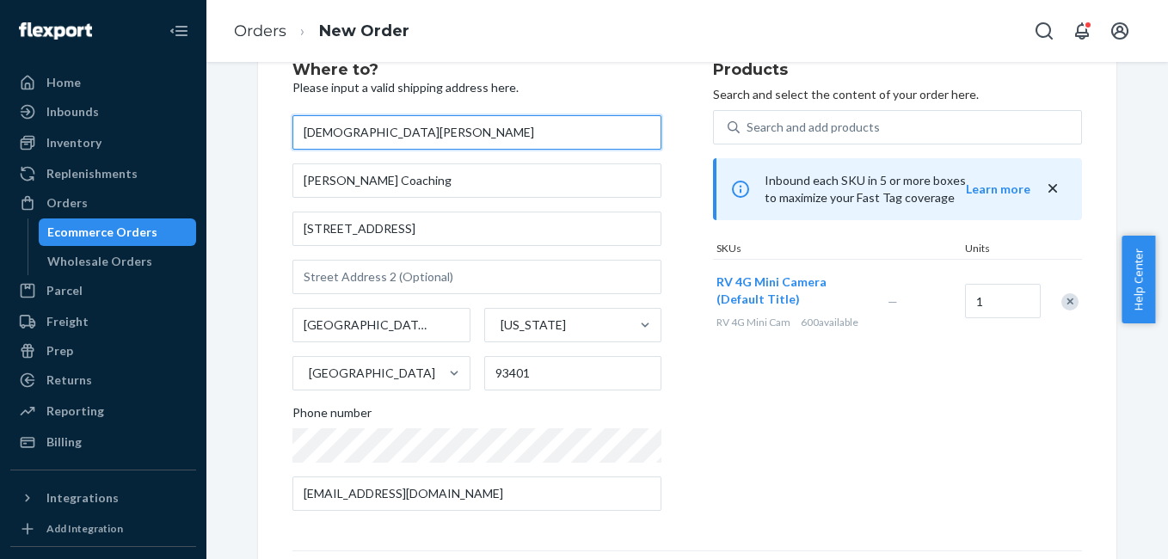
type input "[DEMOGRAPHIC_DATA][PERSON_NAME]"
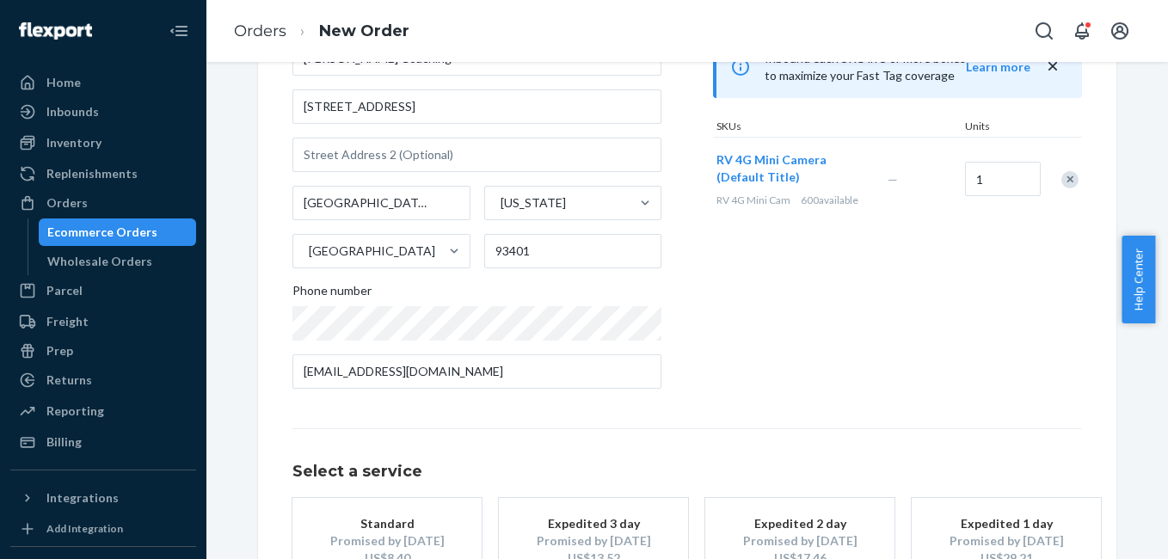
scroll to position [311, 0]
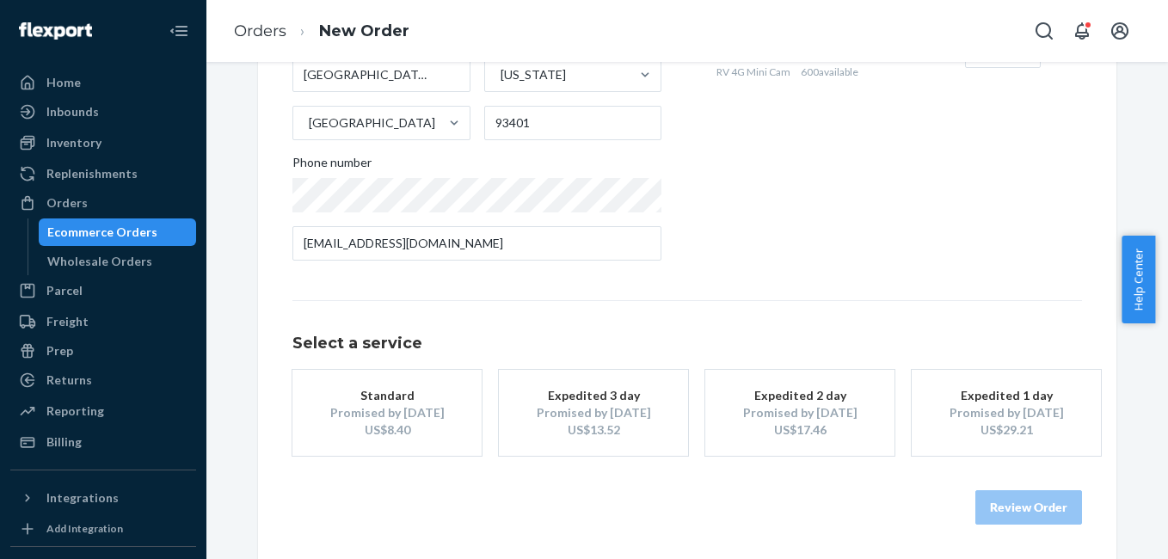
click at [618, 434] on div "US$13.52" at bounding box center [594, 430] width 138 height 17
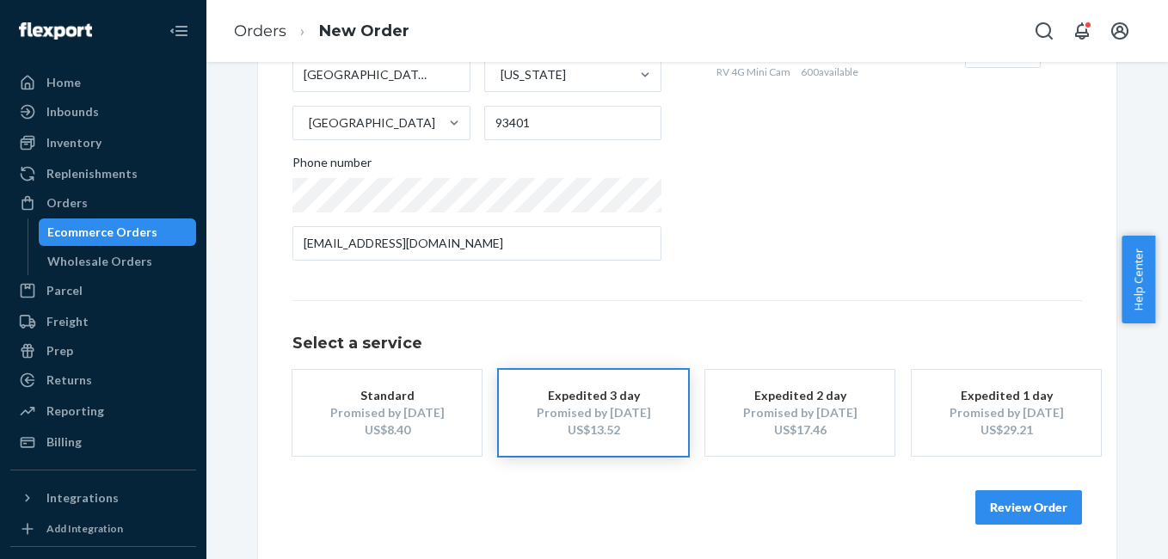
click at [1054, 508] on button "Review Order" at bounding box center [1029, 507] width 107 height 34
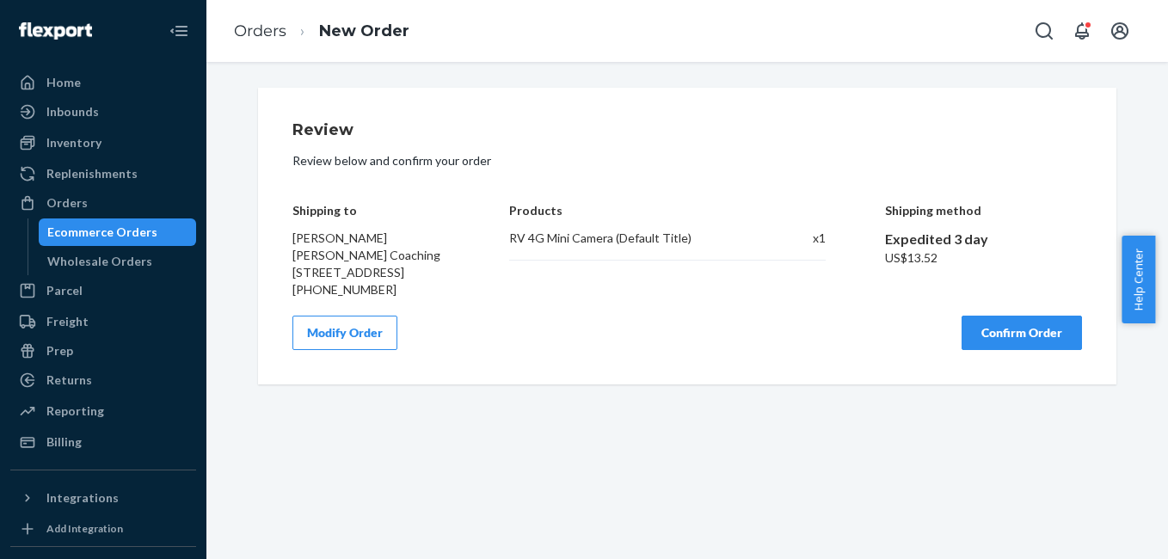
scroll to position [0, 0]
click at [997, 350] on button "Confirm Order" at bounding box center [1022, 333] width 120 height 34
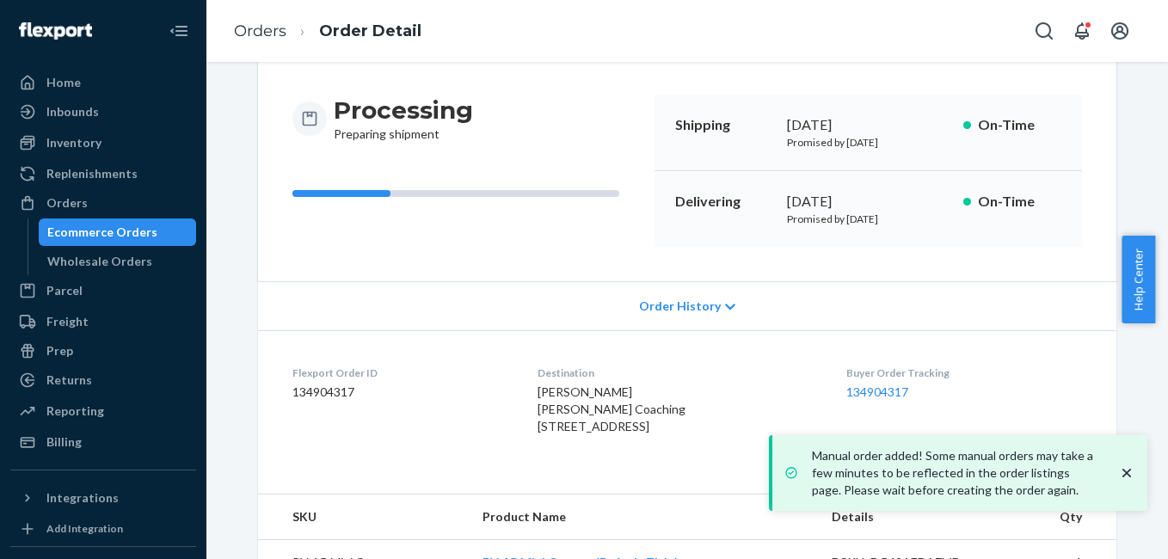
scroll to position [231, 0]
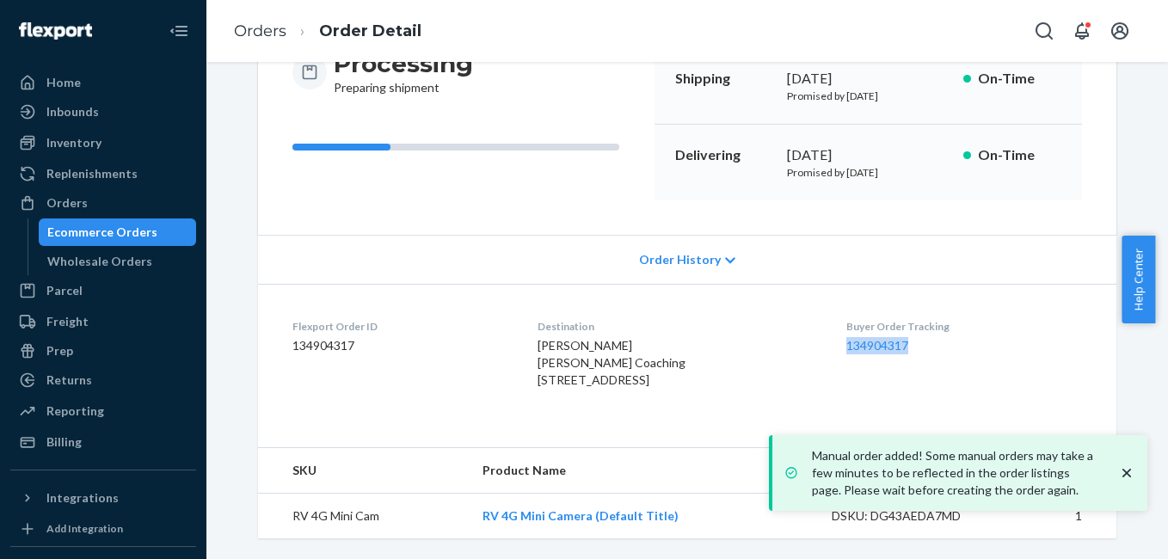
copy link "134904317"
drag, startPoint x: 856, startPoint y: 333, endPoint x: 921, endPoint y: 323, distance: 66.1
click at [921, 323] on dl "Flexport Order ID 134904317 Destination [PERSON_NAME] Sky [PERSON_NAME] Coachin…" at bounding box center [687, 357] width 859 height 146
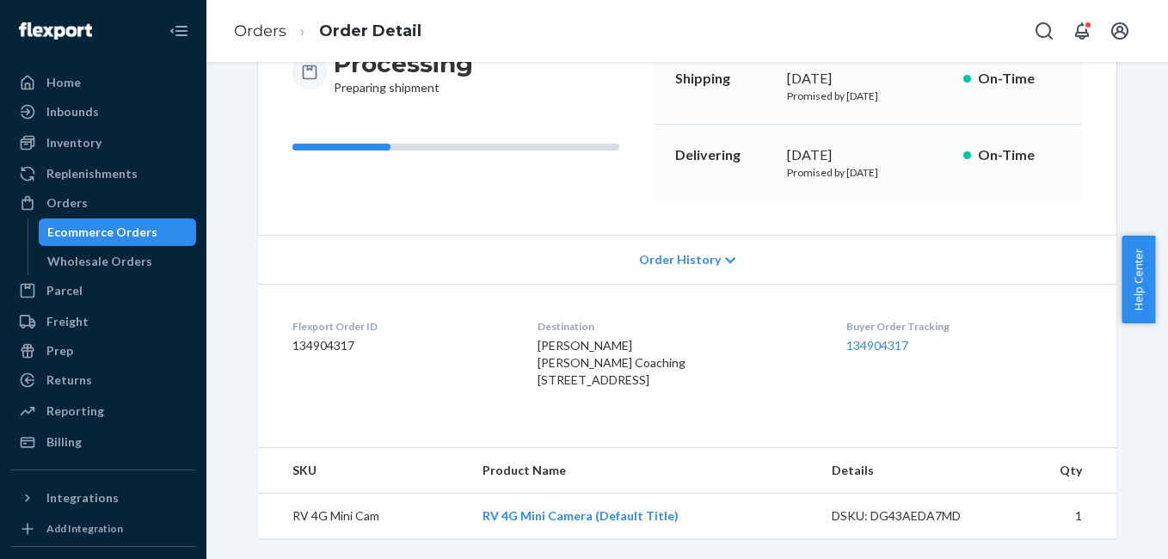
click at [545, 338] on span "[PERSON_NAME] [PERSON_NAME] Coaching [STREET_ADDRESS]" at bounding box center [612, 362] width 148 height 49
copy span "[DEMOGRAPHIC_DATA][PERSON_NAME]"
click at [554, 346] on span "[PERSON_NAME] [PERSON_NAME] Coaching [STREET_ADDRESS]" at bounding box center [612, 362] width 148 height 49
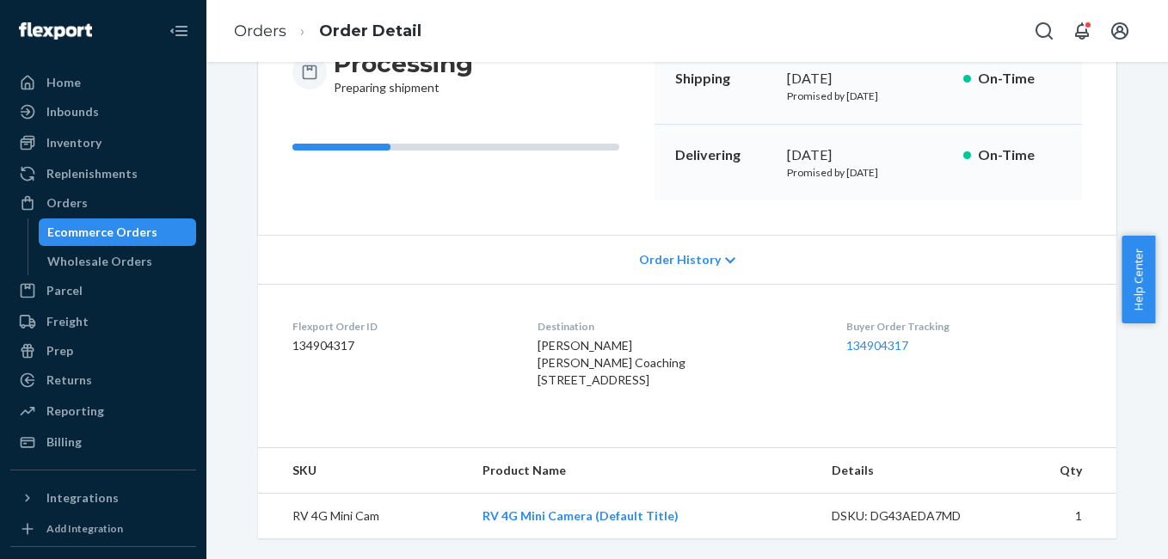
click at [538, 338] on span "[PERSON_NAME] [PERSON_NAME] Coaching [STREET_ADDRESS]" at bounding box center [612, 362] width 148 height 49
copy span "[PERSON_NAME] Coaching"
click at [545, 339] on span "[PERSON_NAME] [PERSON_NAME] Coaching [STREET_ADDRESS]" at bounding box center [612, 362] width 148 height 49
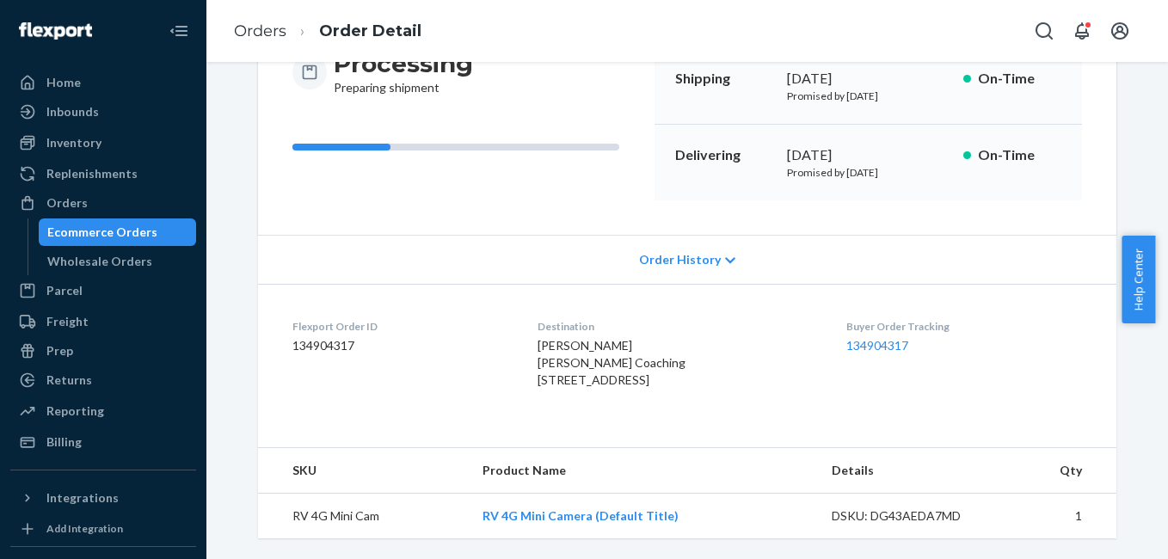
drag, startPoint x: 545, startPoint y: 348, endPoint x: 661, endPoint y: 363, distance: 117.1
click at [661, 363] on dl "Flexport Order ID 134904317 Destination [PERSON_NAME] Sky [PERSON_NAME] Coachin…" at bounding box center [687, 357] width 859 height 146
copy span "[STREET_ADDRESS]"
click at [549, 338] on span "[PERSON_NAME] [PERSON_NAME] Coaching [STREET_ADDRESS]" at bounding box center [612, 362] width 148 height 49
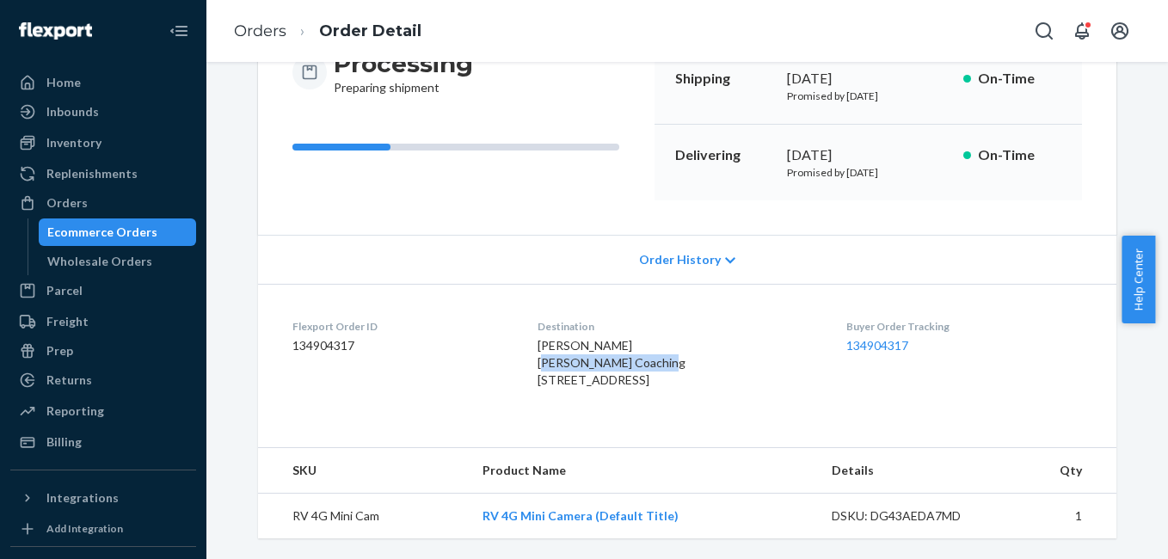
click at [549, 338] on span "[PERSON_NAME] [PERSON_NAME] Coaching [STREET_ADDRESS]" at bounding box center [612, 362] width 148 height 49
copy span "[PERSON_NAME] Coaching"
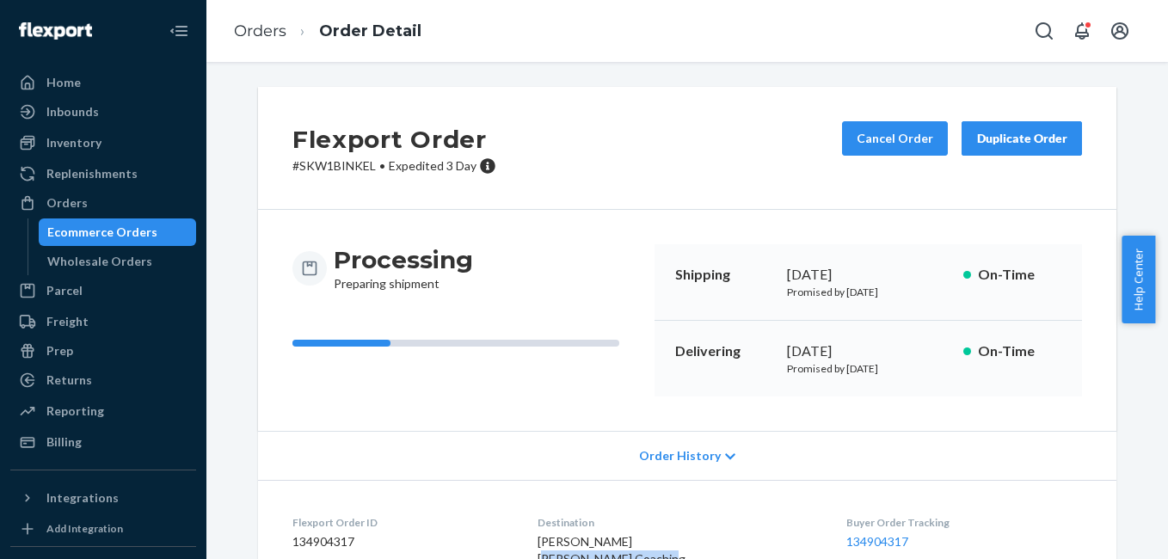
scroll to position [0, 0]
